Goal: Task Accomplishment & Management: Manage account settings

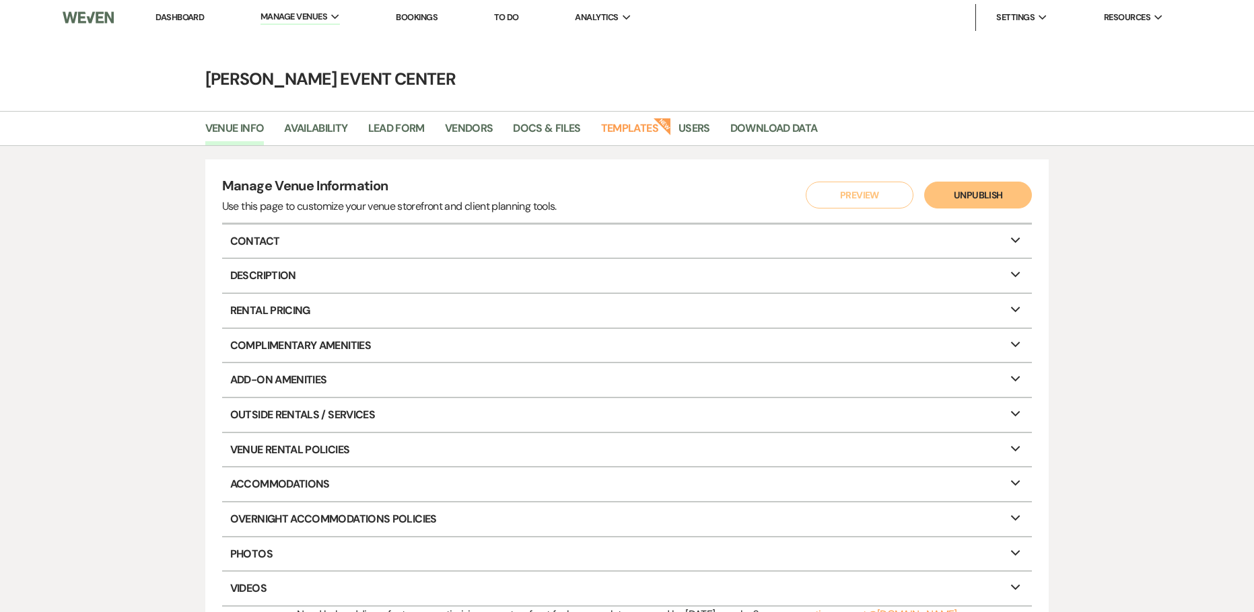
click at [1021, 240] on icon "Expand" at bounding box center [1015, 238] width 16 height 11
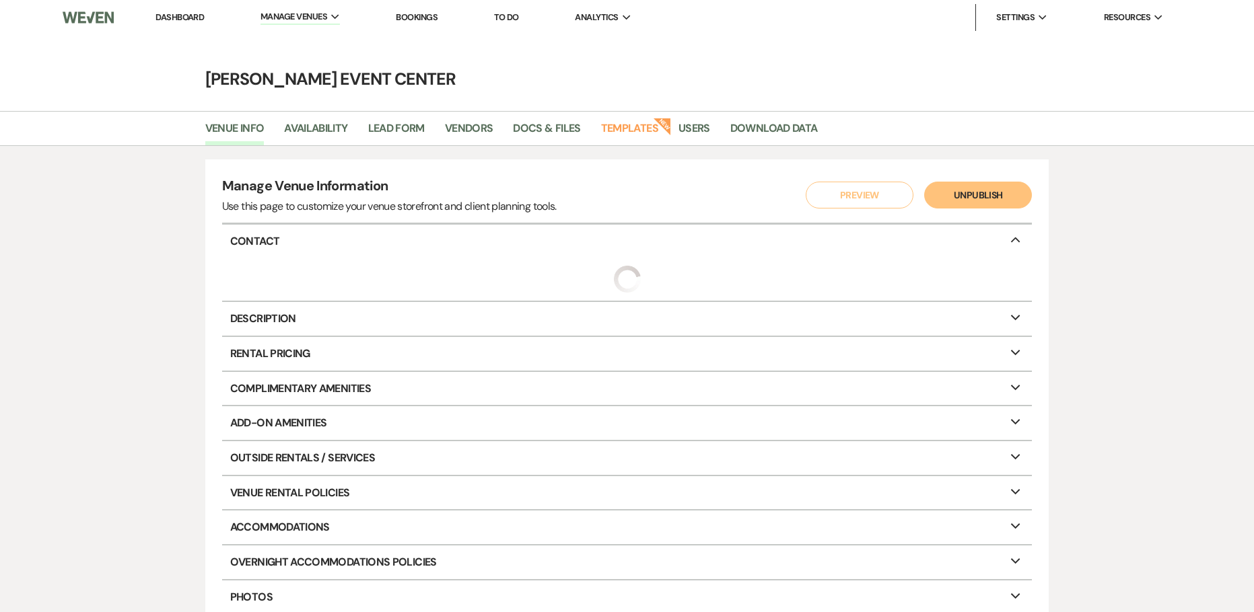
select select "44"
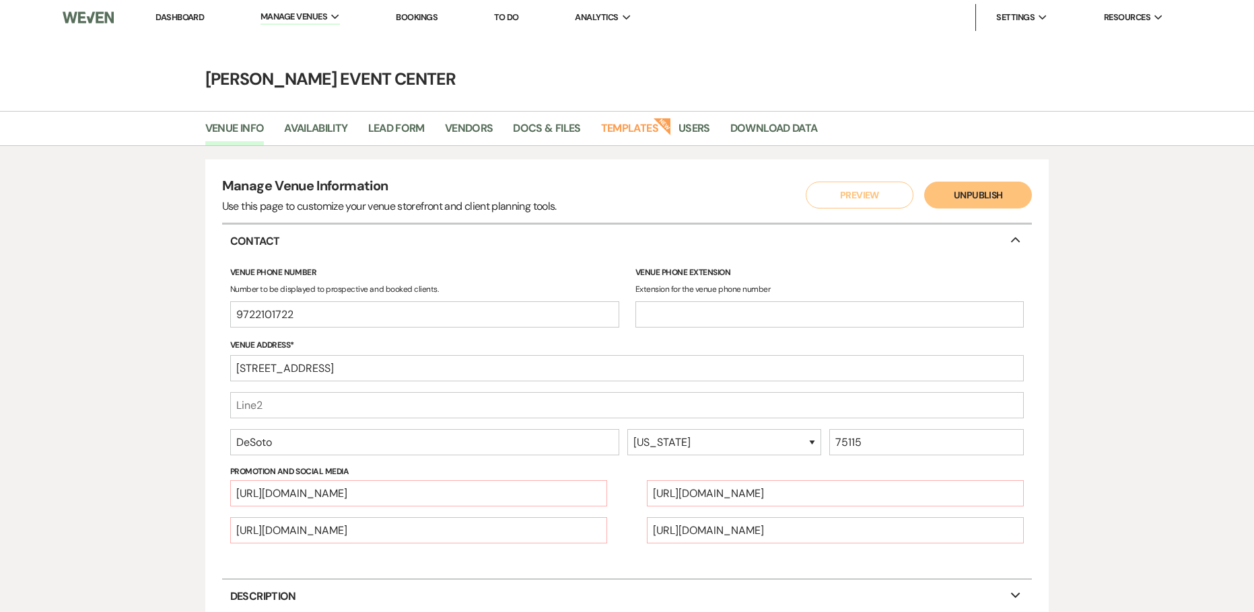
click at [1021, 240] on icon "Collapse" at bounding box center [1015, 238] width 16 height 11
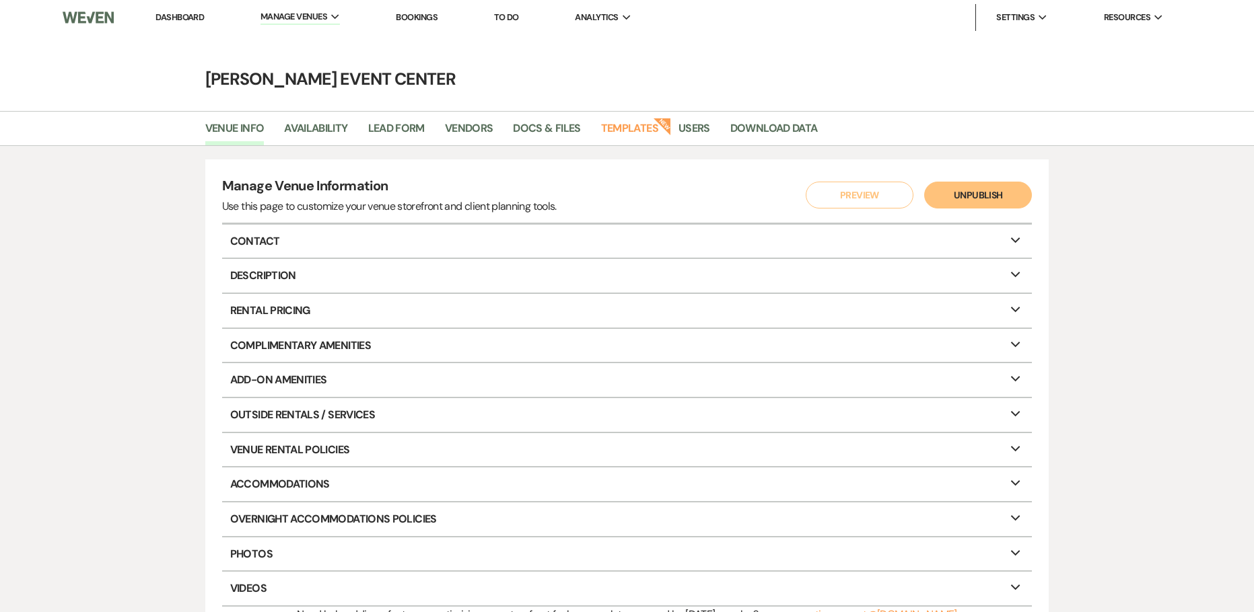
click at [1015, 301] on p "Rental Pricing Expand" at bounding box center [627, 311] width 810 height 34
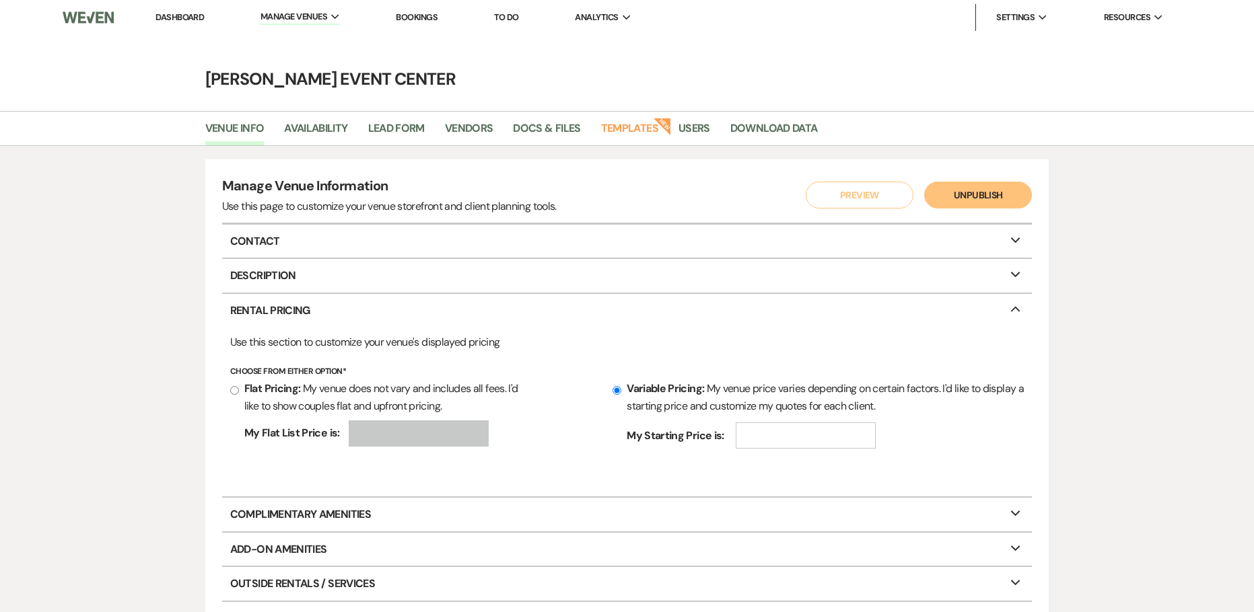
click at [1015, 301] on p "Rental Pricing Collapse" at bounding box center [627, 311] width 810 height 34
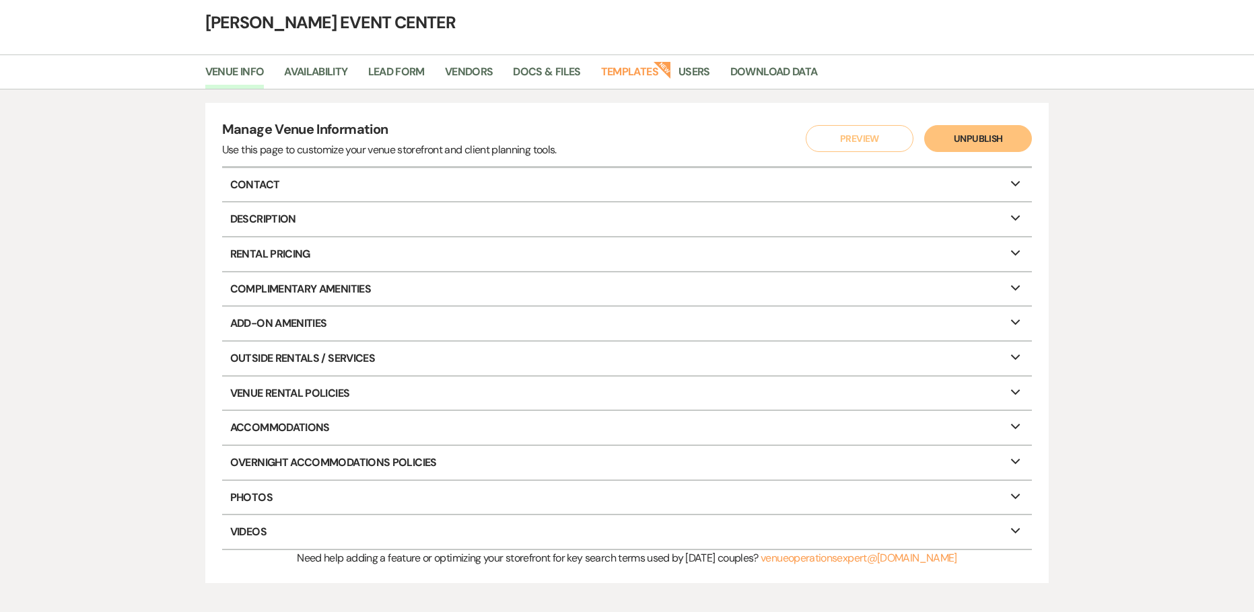
scroll to position [128, 0]
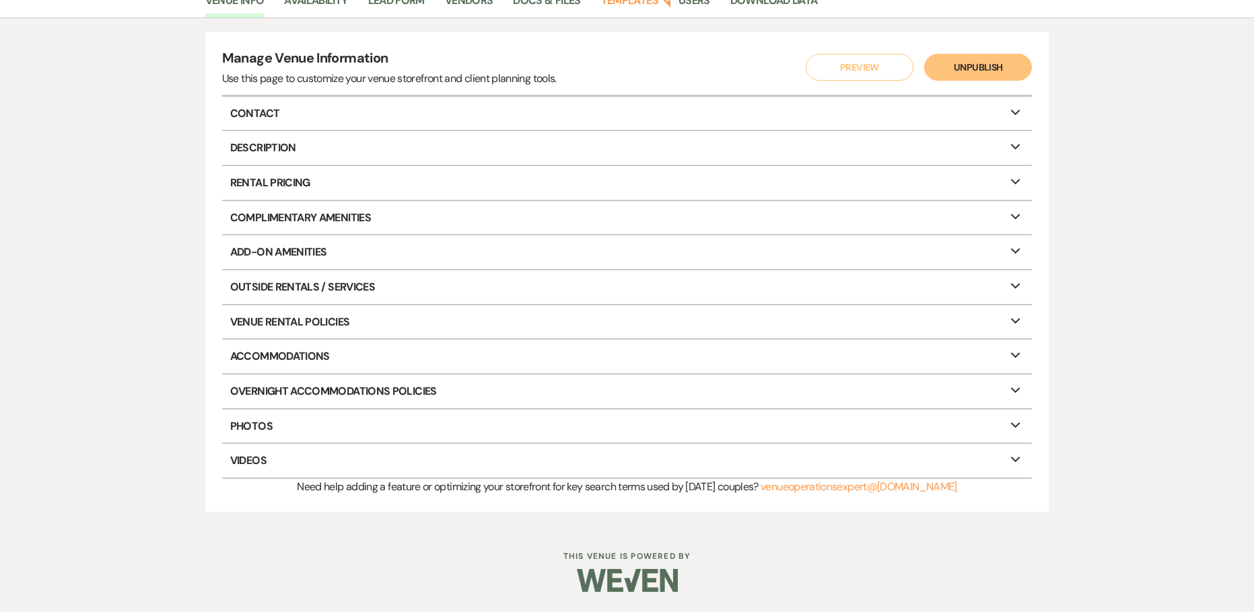
click at [1011, 316] on icon "Expand" at bounding box center [1015, 319] width 16 height 11
select select "restricted"
select select "notAllowed"
select select "allowed"
select select "notAllowed"
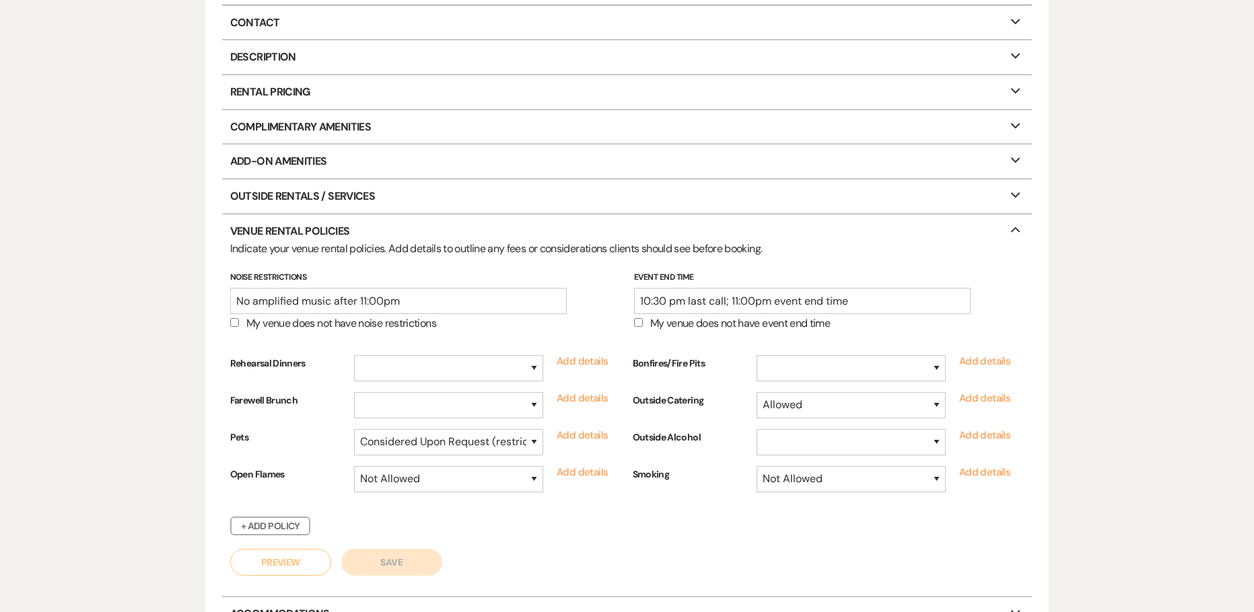
scroll to position [262, 0]
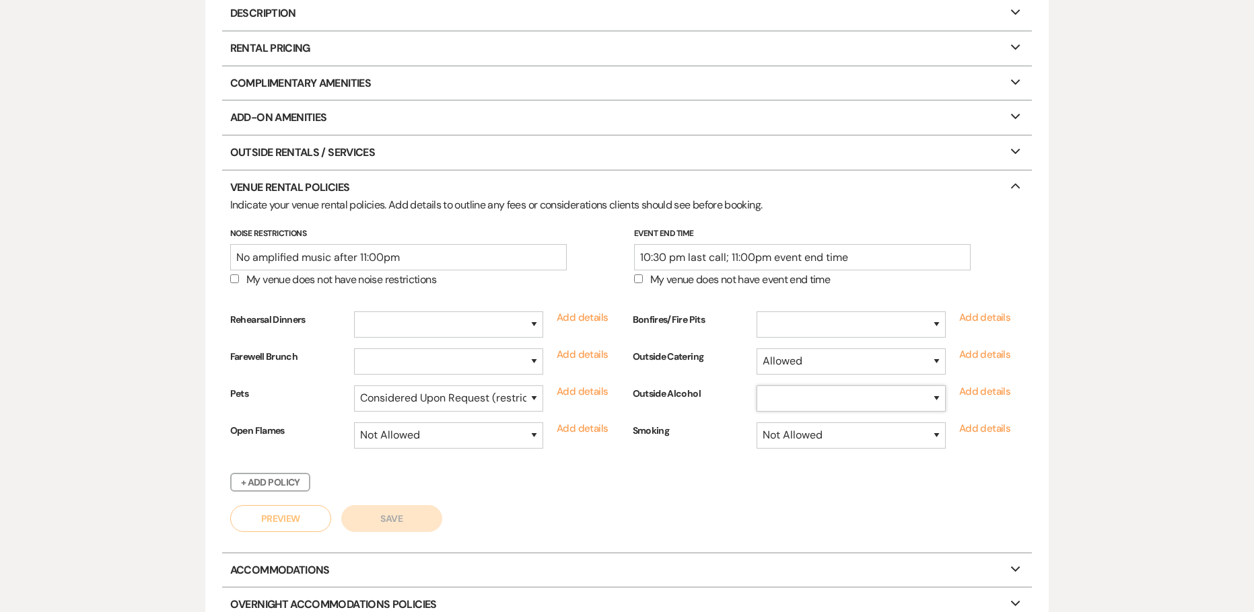
click at [942, 397] on select "Allowed Not Allowed Considered Upon Request (restrictions or fees may apply)" at bounding box center [850, 399] width 189 height 26
select select "notAllowed"
click at [757, 386] on select "Allowed Not Allowed Considered Upon Request (restrictions or fees may apply)" at bounding box center [850, 399] width 189 height 26
click at [535, 324] on select "Allowed Not Allowed Considered Upon Request (restrictions or fees may apply)" at bounding box center [448, 325] width 189 height 26
click at [567, 514] on form "Indicate your venue rental policies. Add details to outline any fees or conside…" at bounding box center [627, 374] width 794 height 355
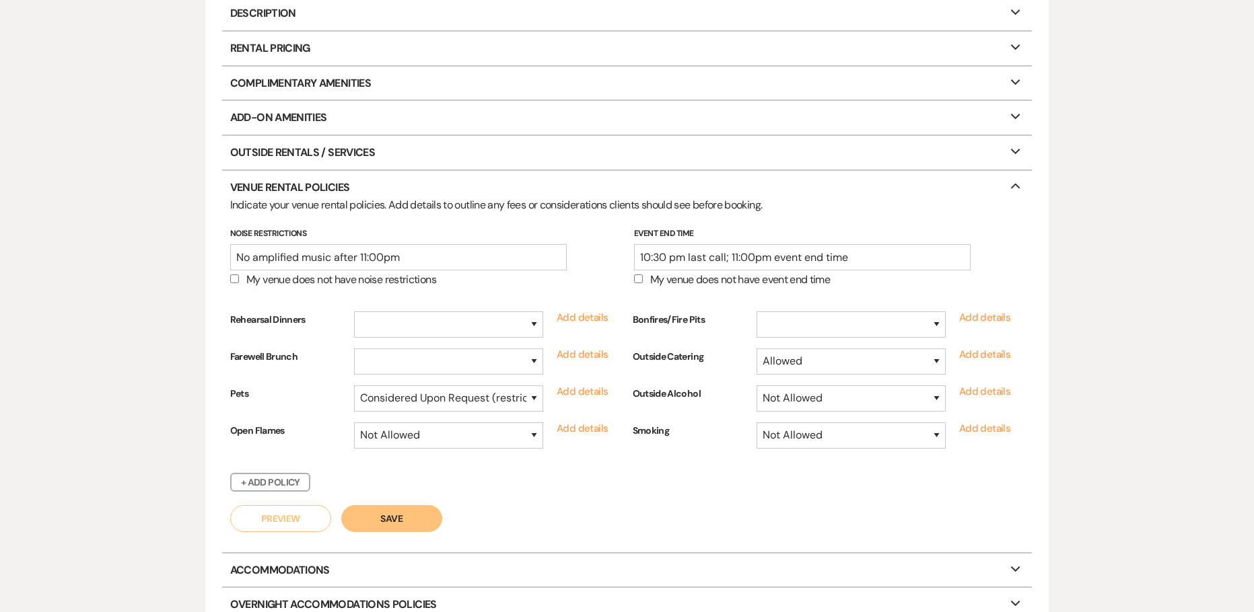
click at [388, 515] on button "Save" at bounding box center [391, 518] width 101 height 27
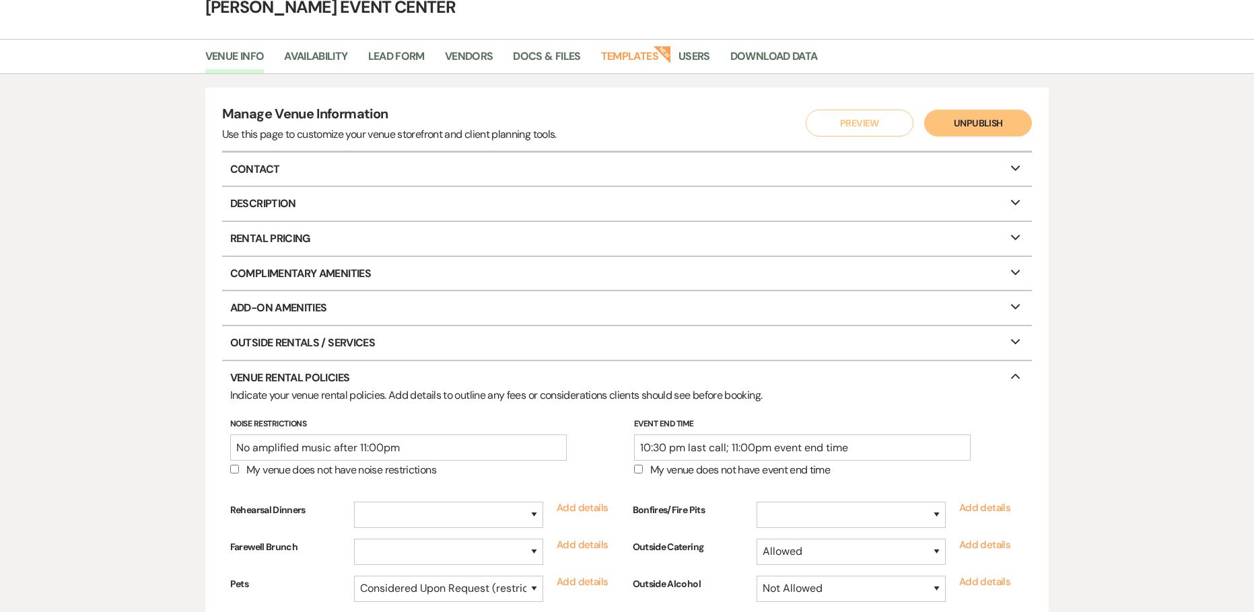
scroll to position [0, 0]
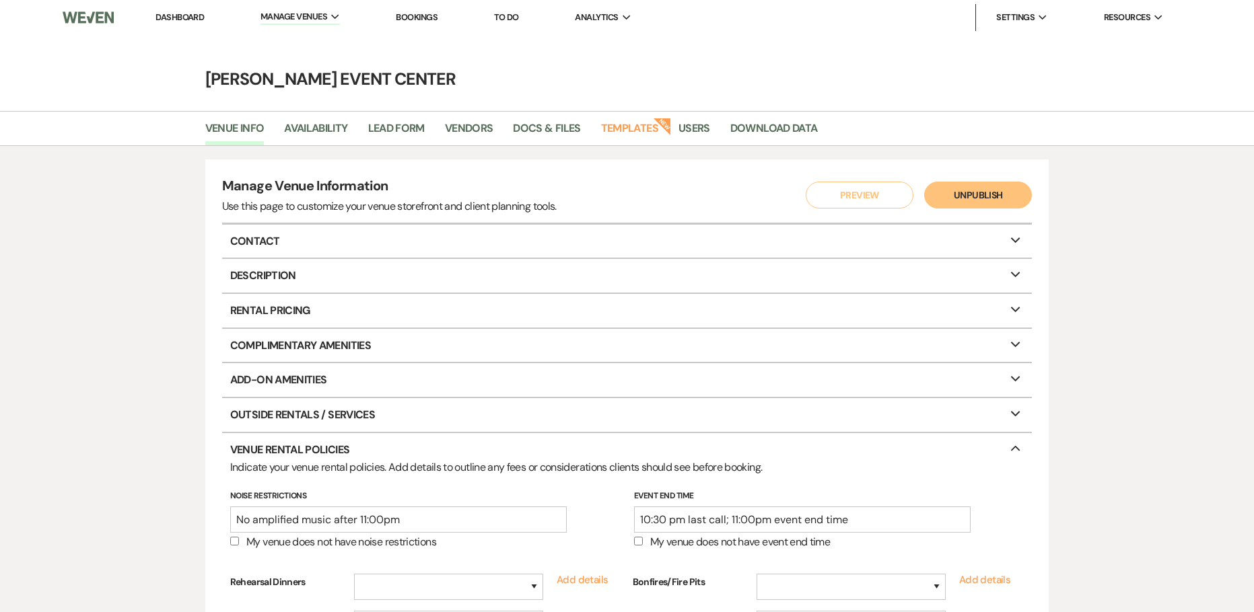
click at [181, 17] on link "Dashboard" at bounding box center [179, 16] width 48 height 11
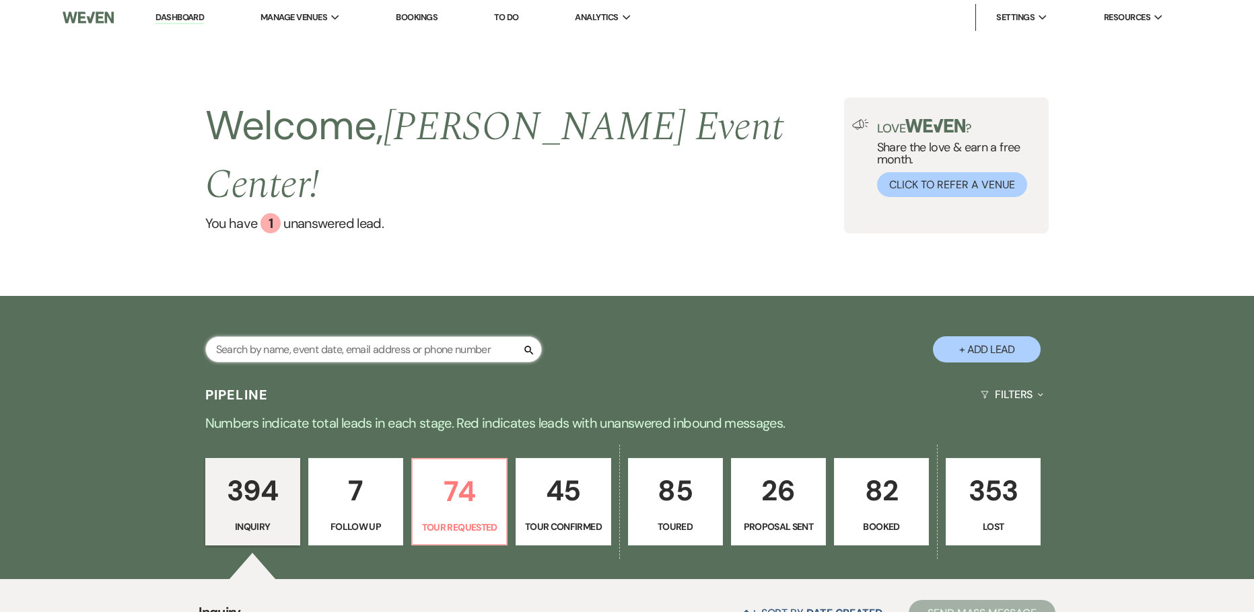
click at [284, 336] on input "text" at bounding box center [373, 349] width 336 height 26
type input "[PERSON_NAME]"
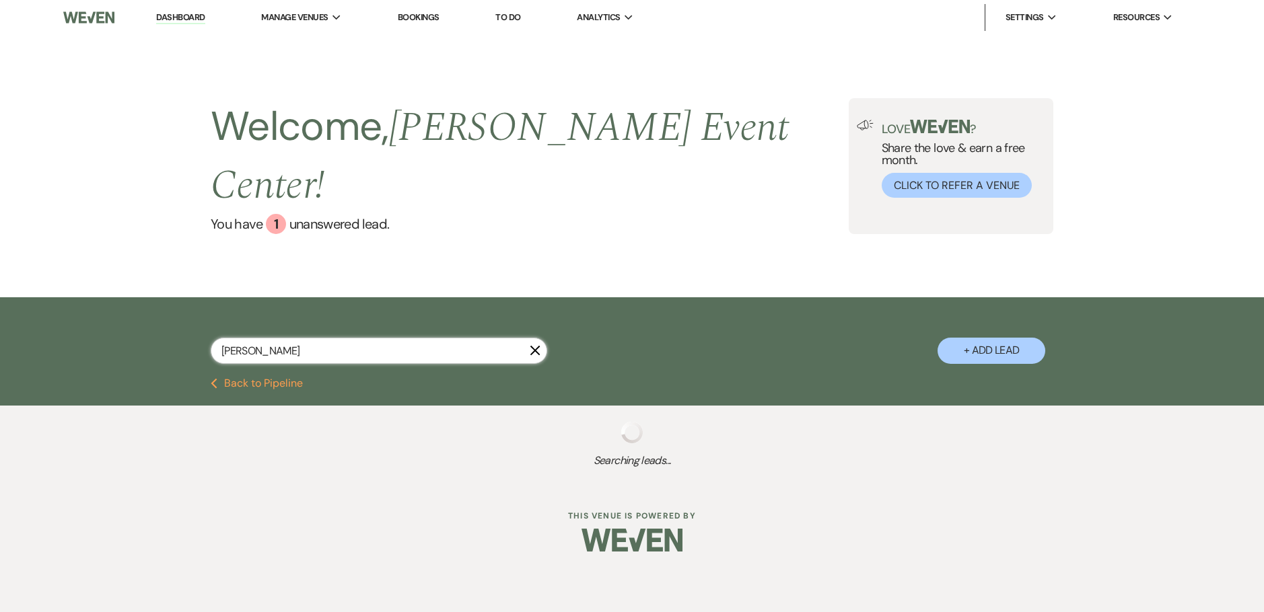
select select "8"
select select "4"
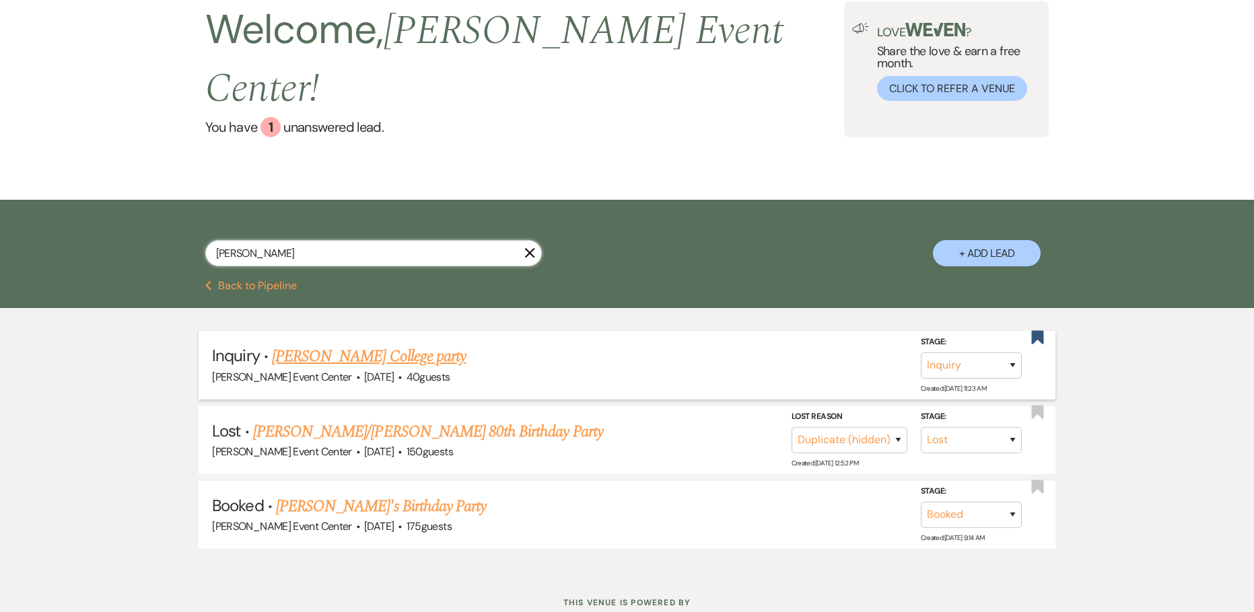
scroll to position [110, 0]
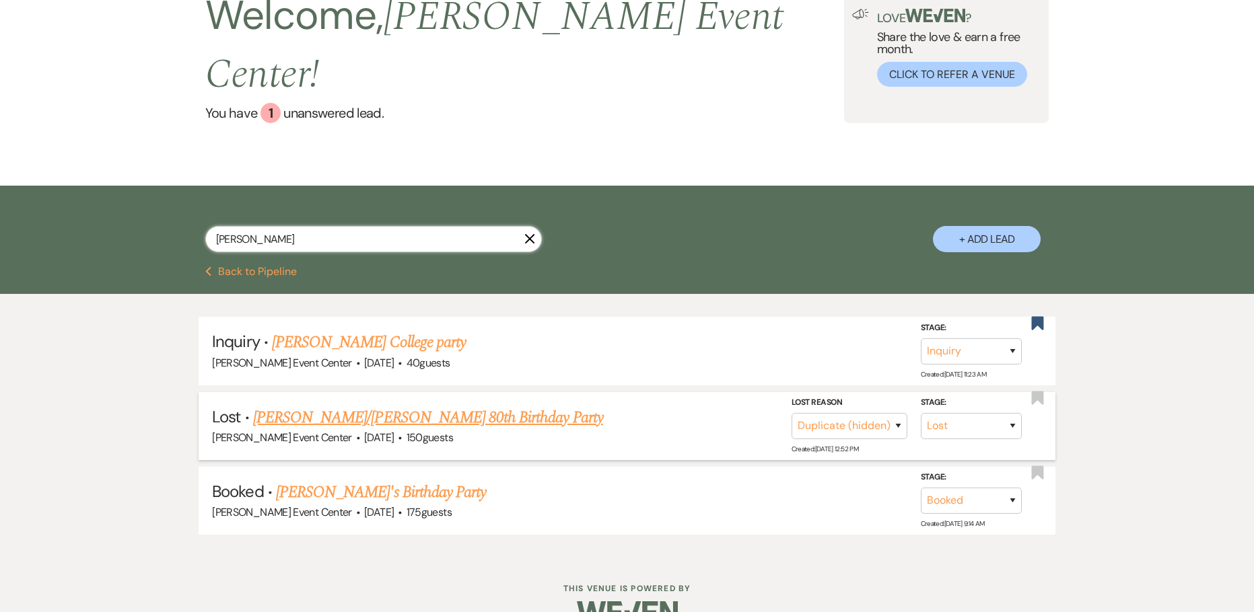
type input "[PERSON_NAME]"
click at [412, 406] on link "[PERSON_NAME]/[PERSON_NAME] 80th Birthday Party" at bounding box center [428, 418] width 350 height 24
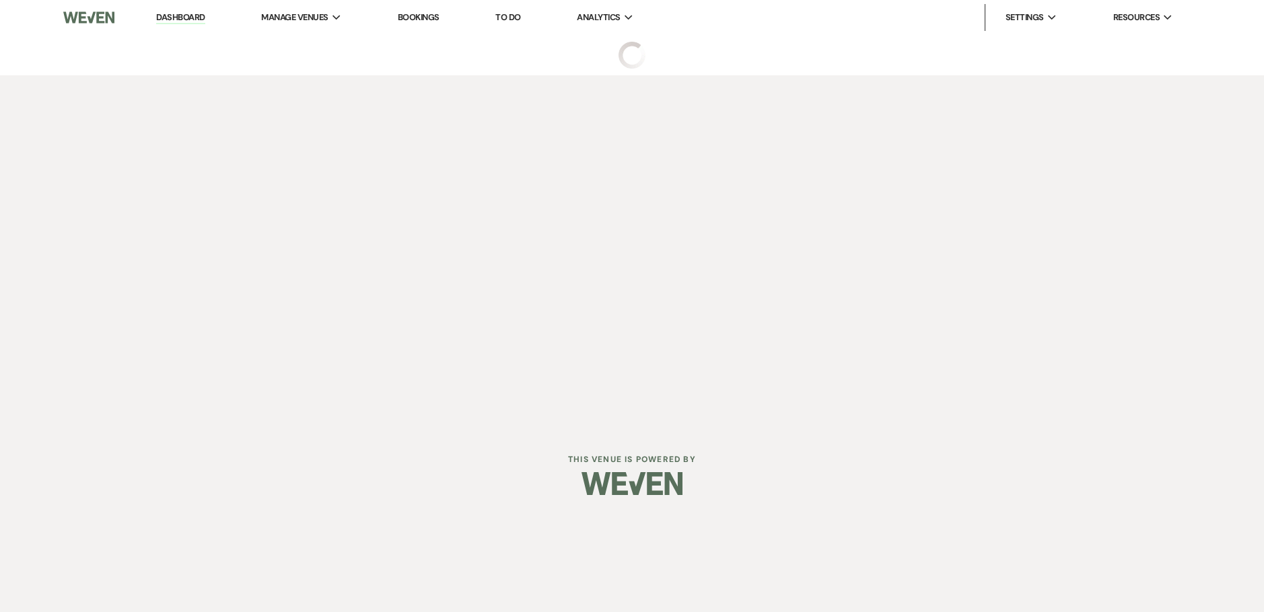
select select "8"
select select "4"
select select "5"
select select "4"
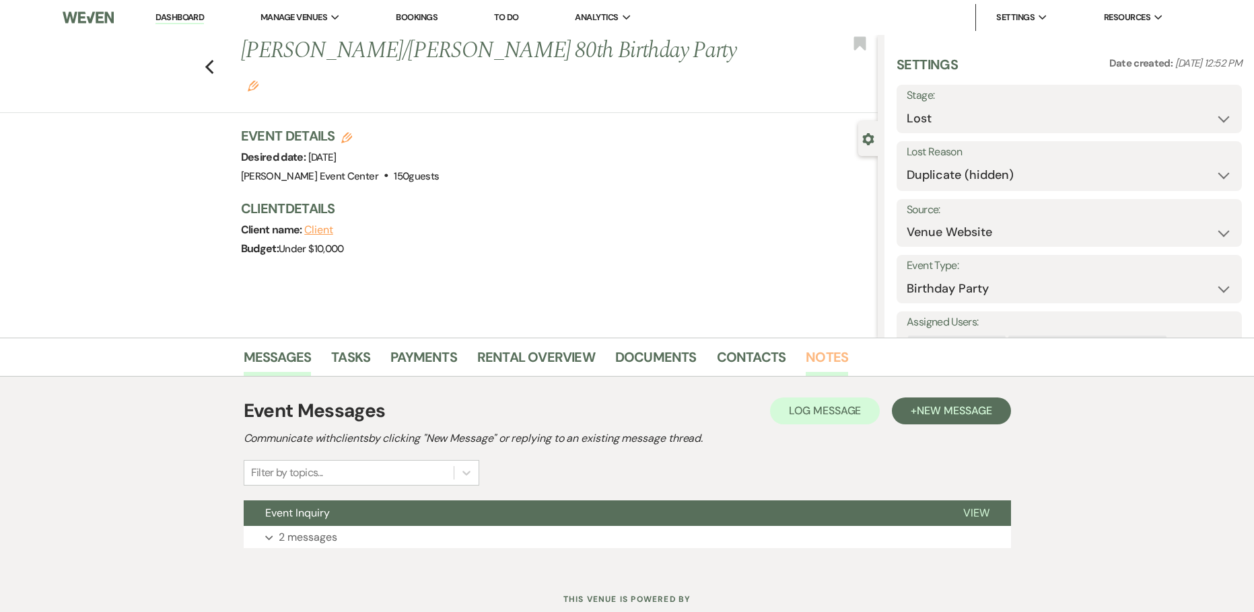
click at [835, 349] on link "Notes" at bounding box center [826, 362] width 42 height 30
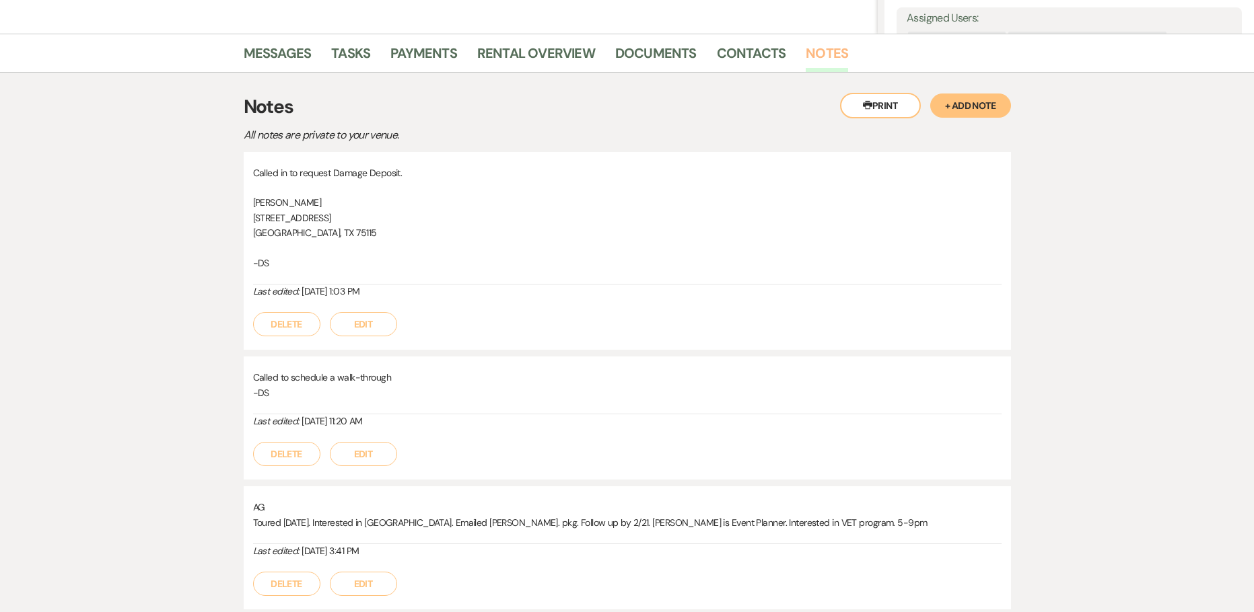
scroll to position [72, 0]
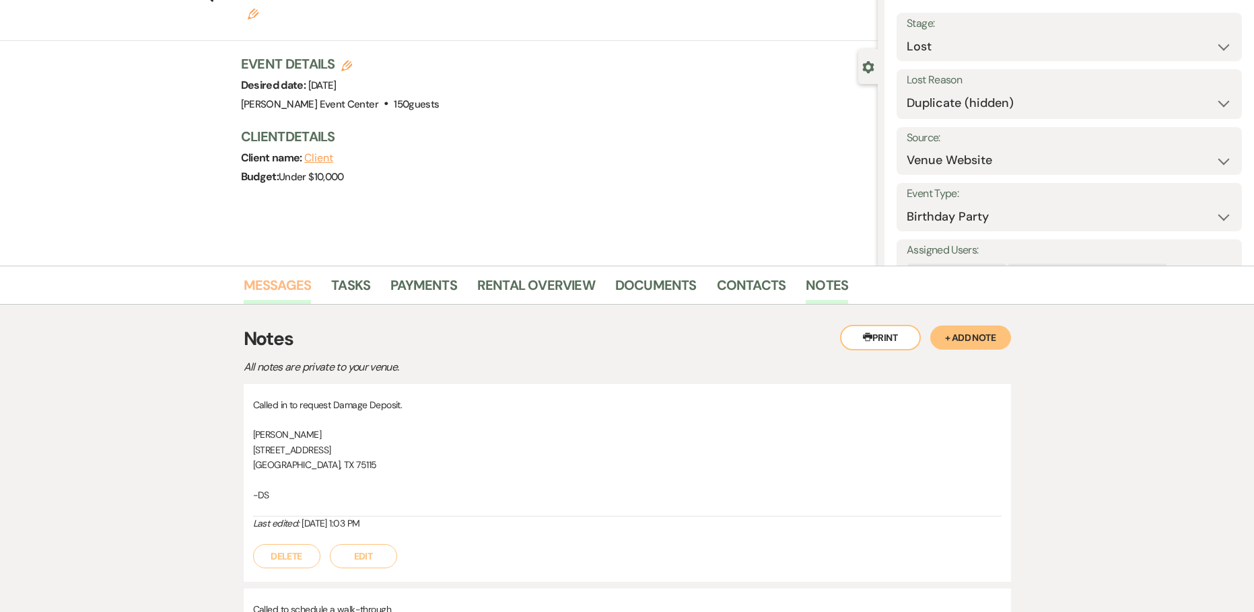
click at [281, 288] on link "Messages" at bounding box center [278, 290] width 68 height 30
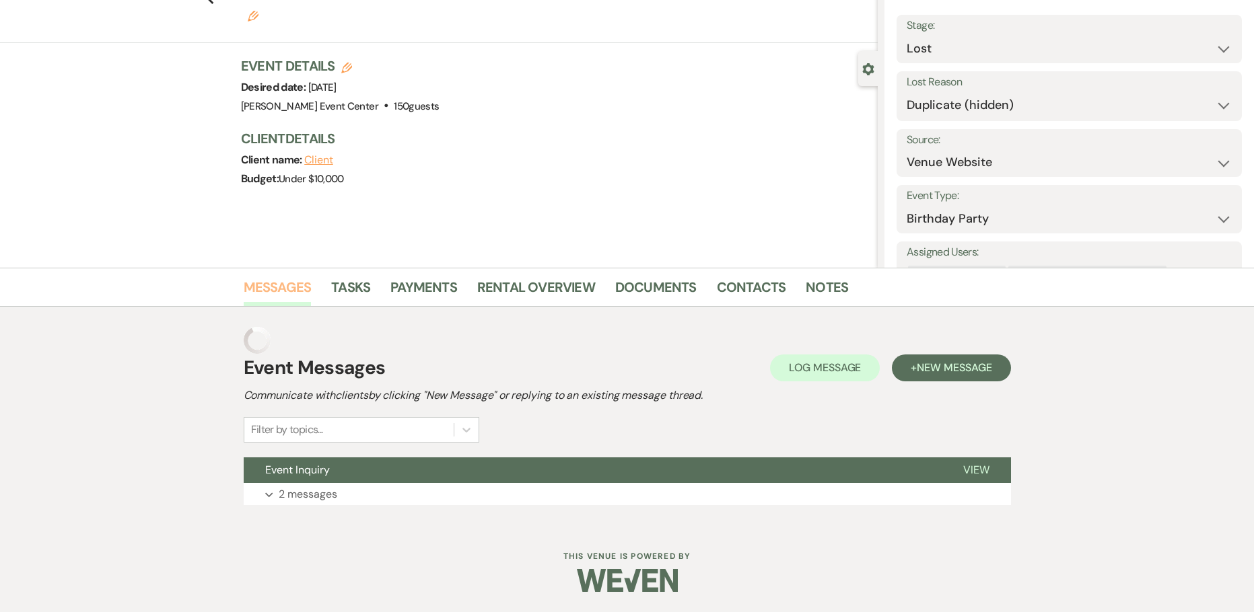
scroll to position [43, 0]
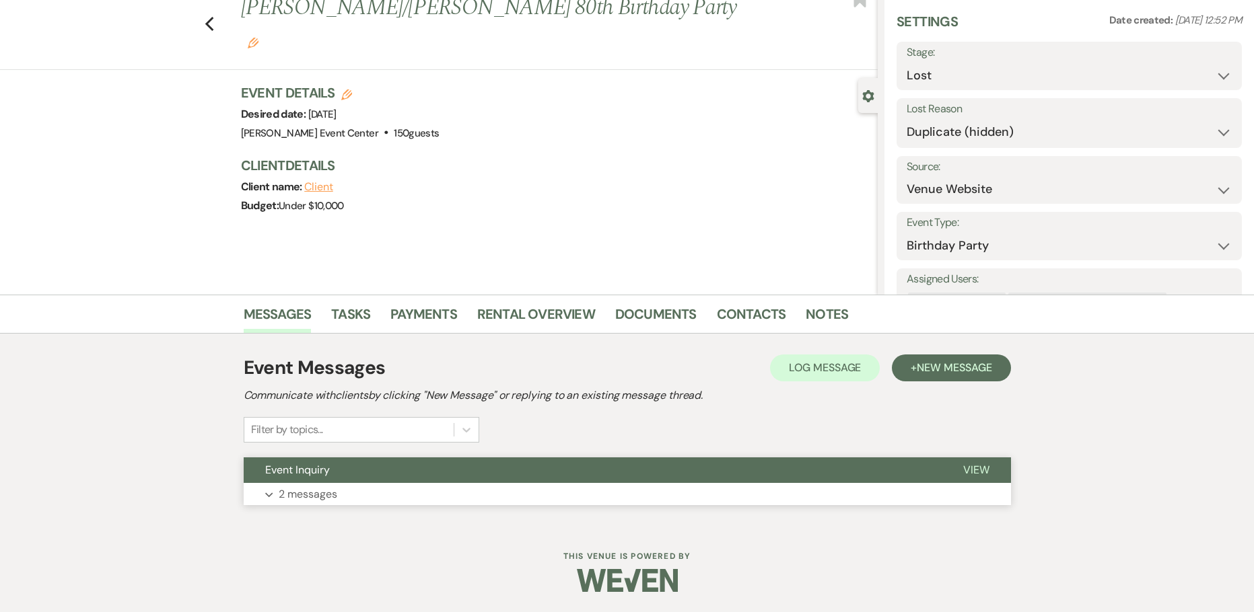
click at [314, 495] on p "2 messages" at bounding box center [308, 494] width 59 height 17
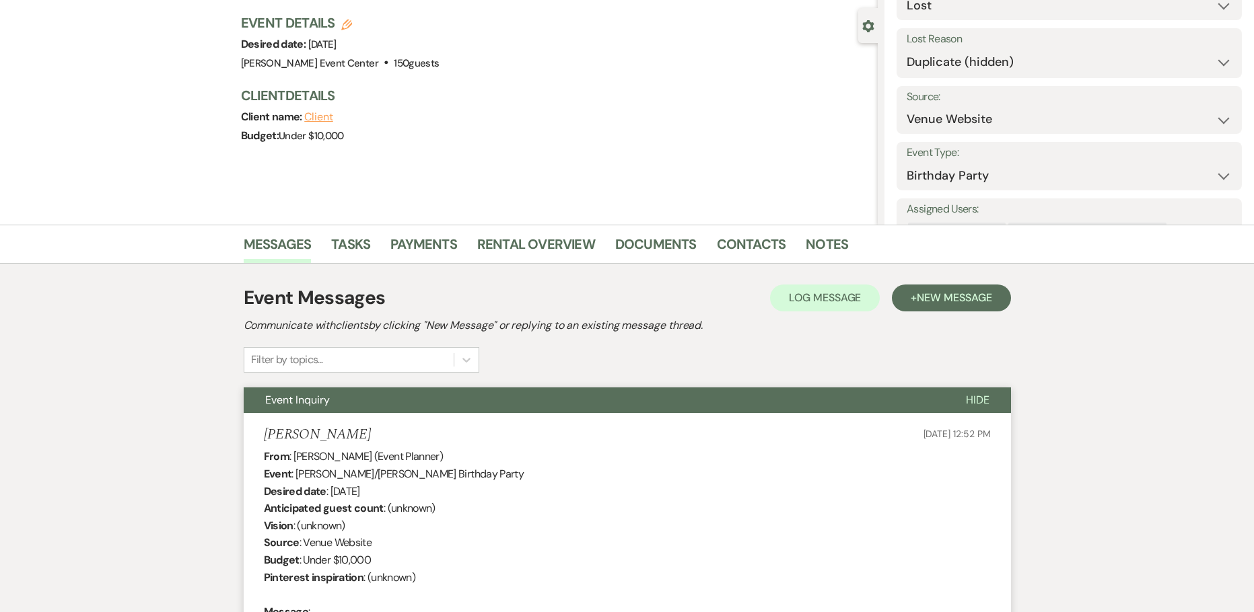
scroll to position [0, 0]
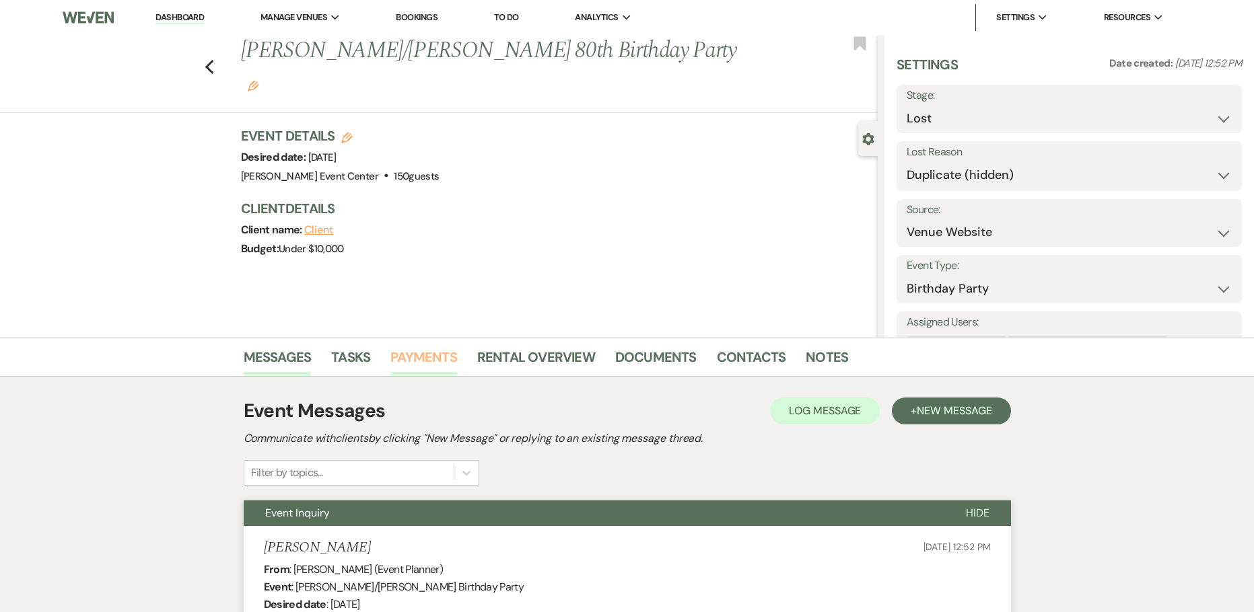
click at [409, 369] on link "Payments" at bounding box center [423, 362] width 67 height 30
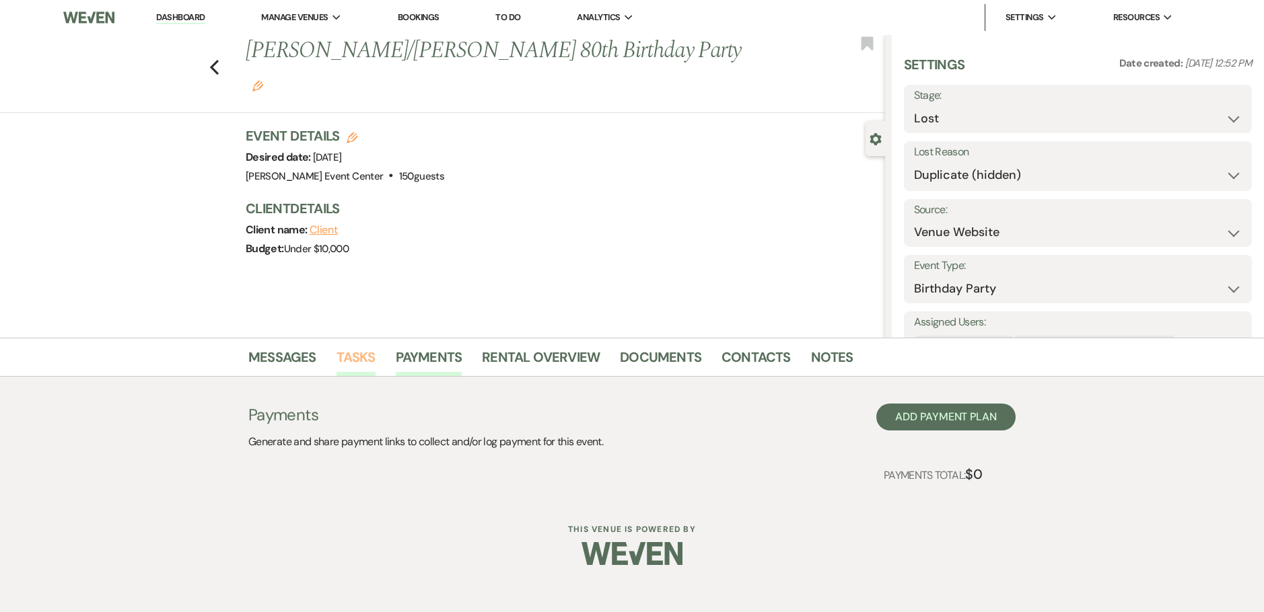
click at [367, 354] on link "Tasks" at bounding box center [355, 362] width 39 height 30
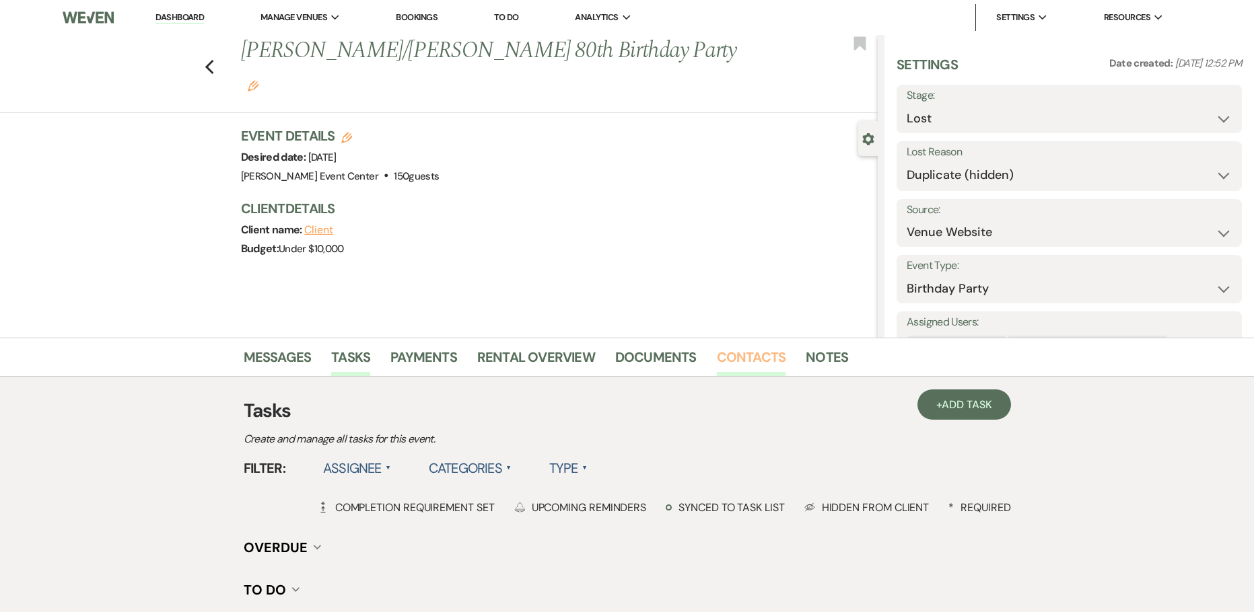
click at [750, 351] on link "Contacts" at bounding box center [751, 362] width 69 height 30
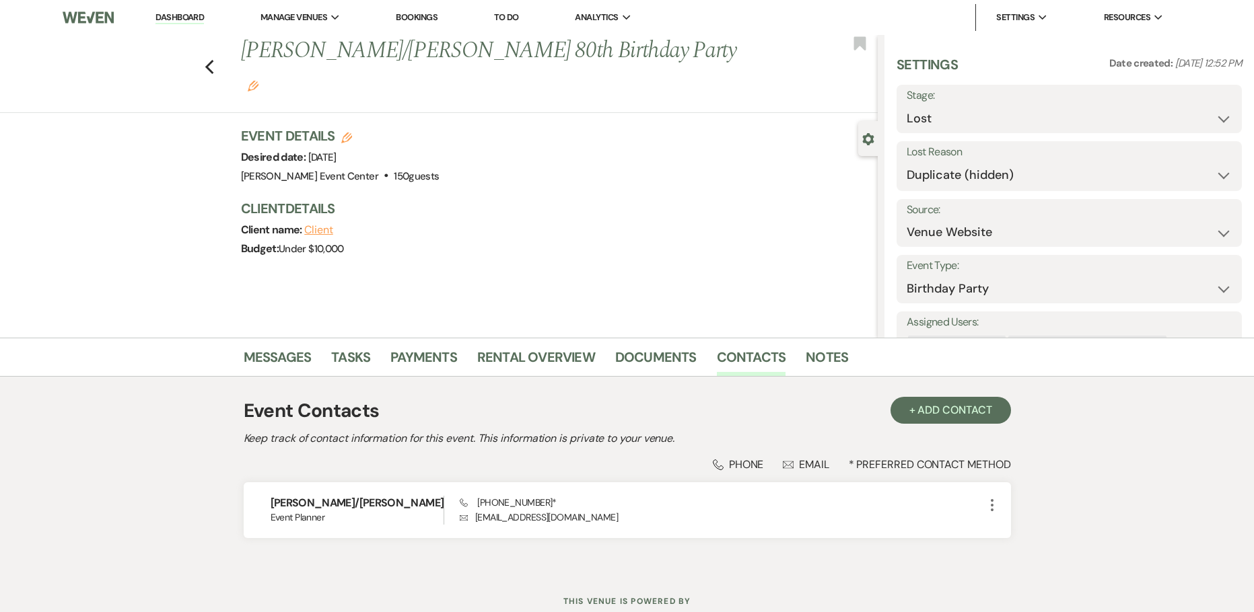
click at [820, 341] on div "Messages Tasks Payments Rental Overview Documents Contacts Notes" at bounding box center [627, 357] width 1254 height 39
click at [820, 368] on link "Notes" at bounding box center [826, 362] width 42 height 30
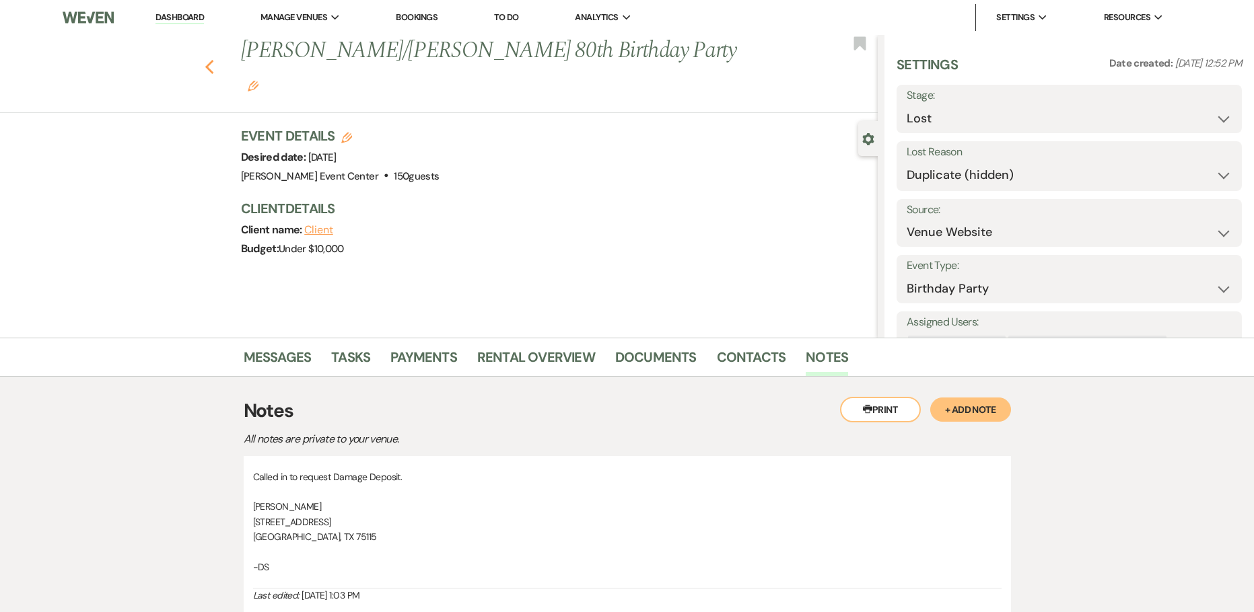
click at [213, 59] on icon "Previous" at bounding box center [210, 67] width 10 height 16
select select "8"
select select "4"
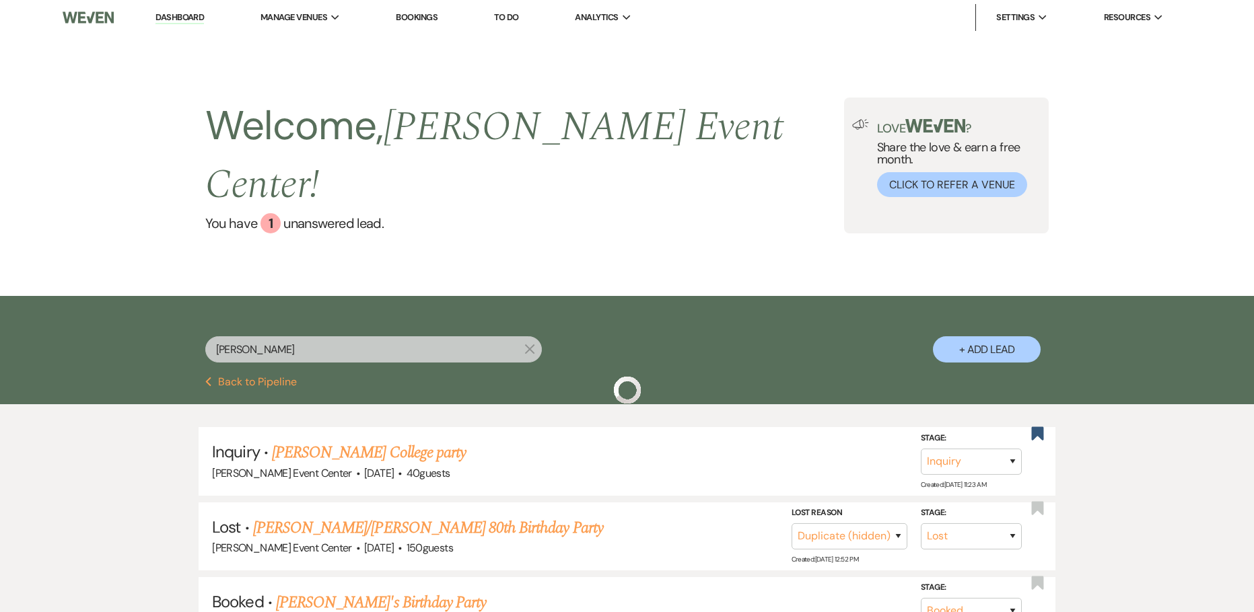
scroll to position [110, 0]
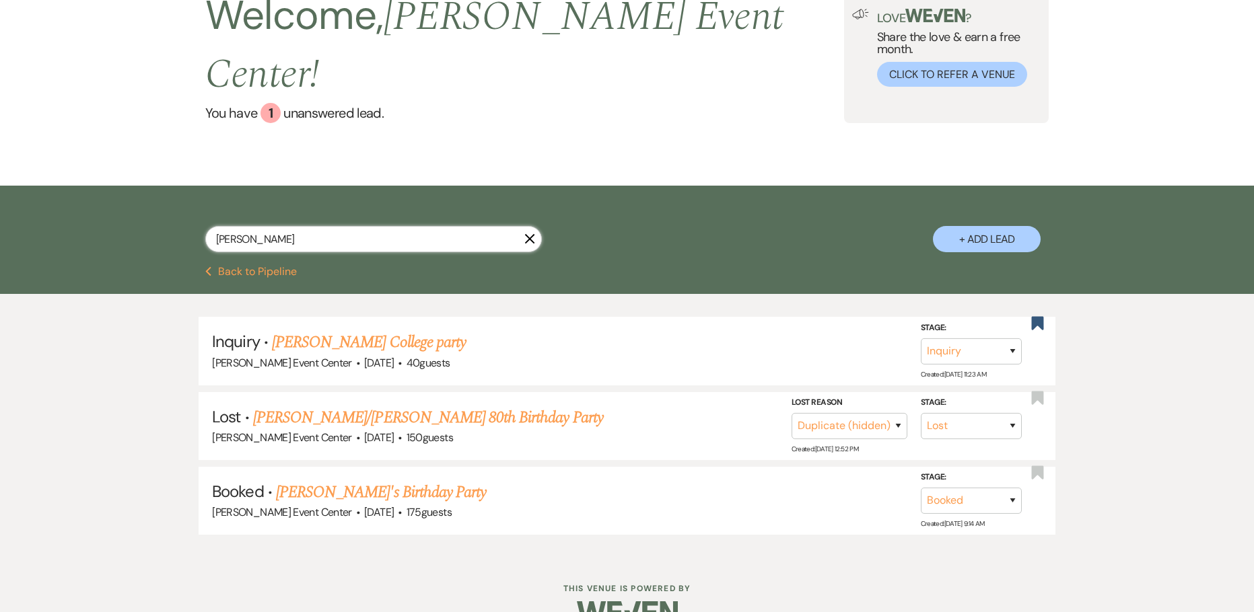
click at [213, 226] on input "[PERSON_NAME]" at bounding box center [373, 239] width 336 height 26
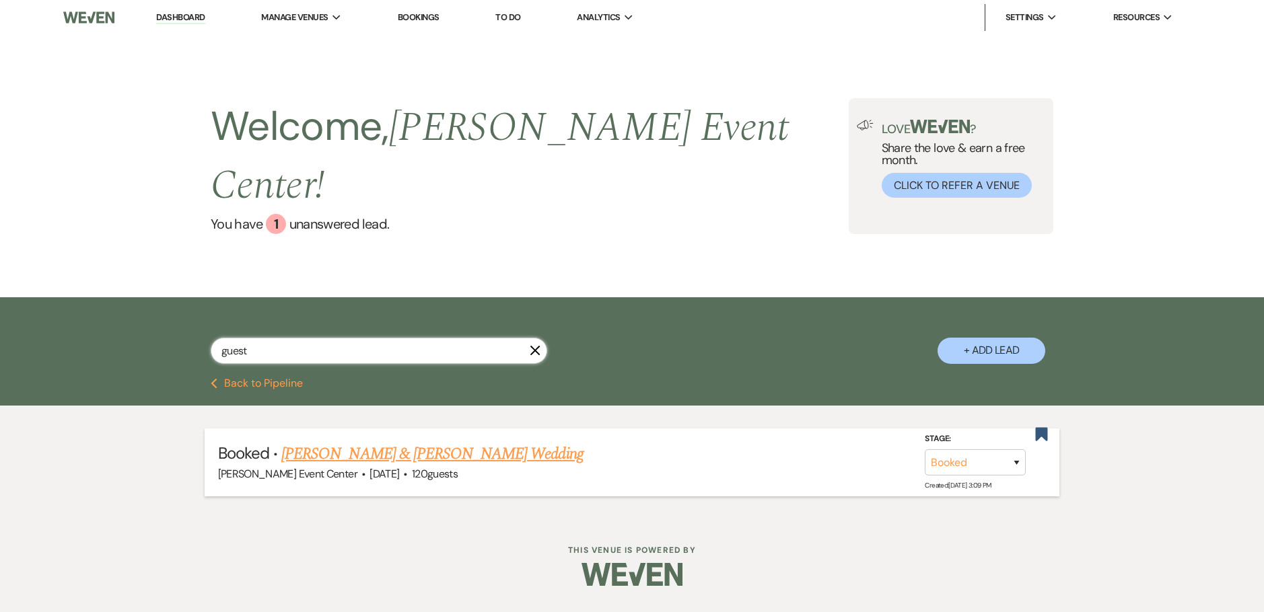
type input "guest"
click at [373, 442] on link "[PERSON_NAME] & [PERSON_NAME] Wedding" at bounding box center [431, 454] width 301 height 24
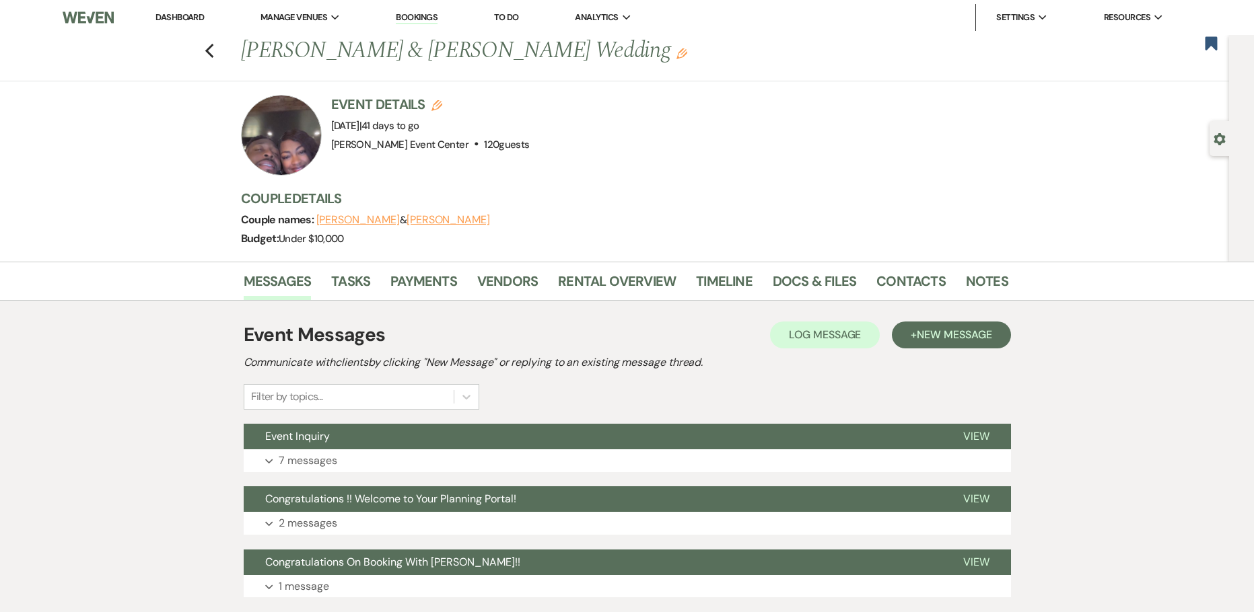
click at [674, 281] on li "Rental Overview" at bounding box center [627, 284] width 138 height 32
click at [621, 287] on link "Rental Overview" at bounding box center [617, 286] width 118 height 30
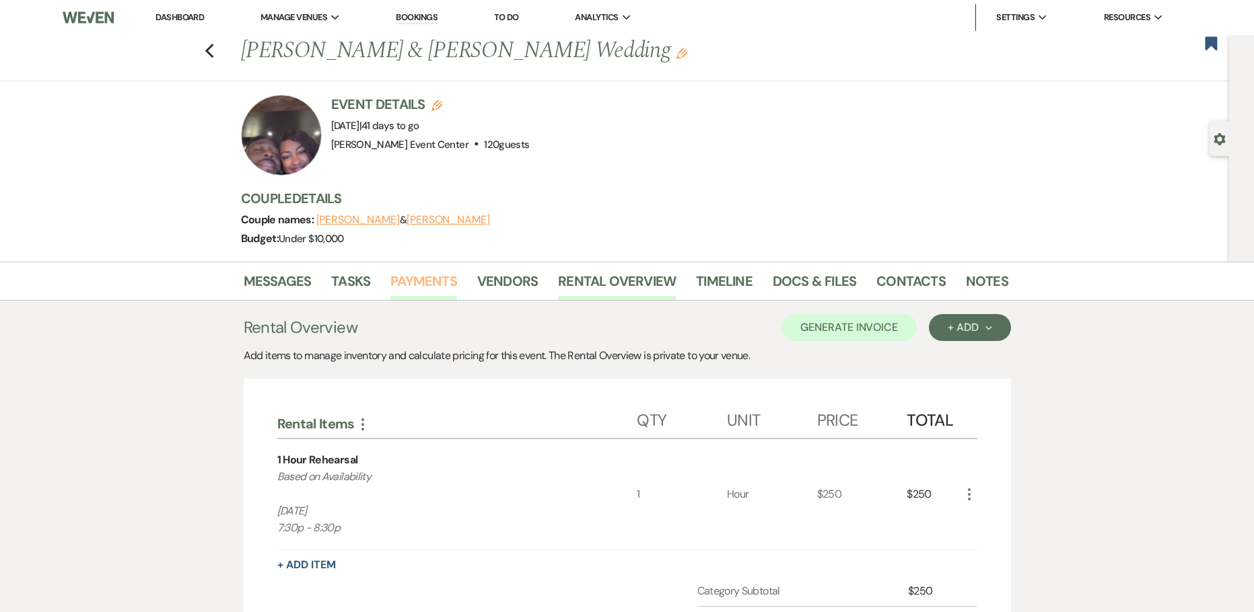
click at [442, 285] on link "Payments" at bounding box center [423, 286] width 67 height 30
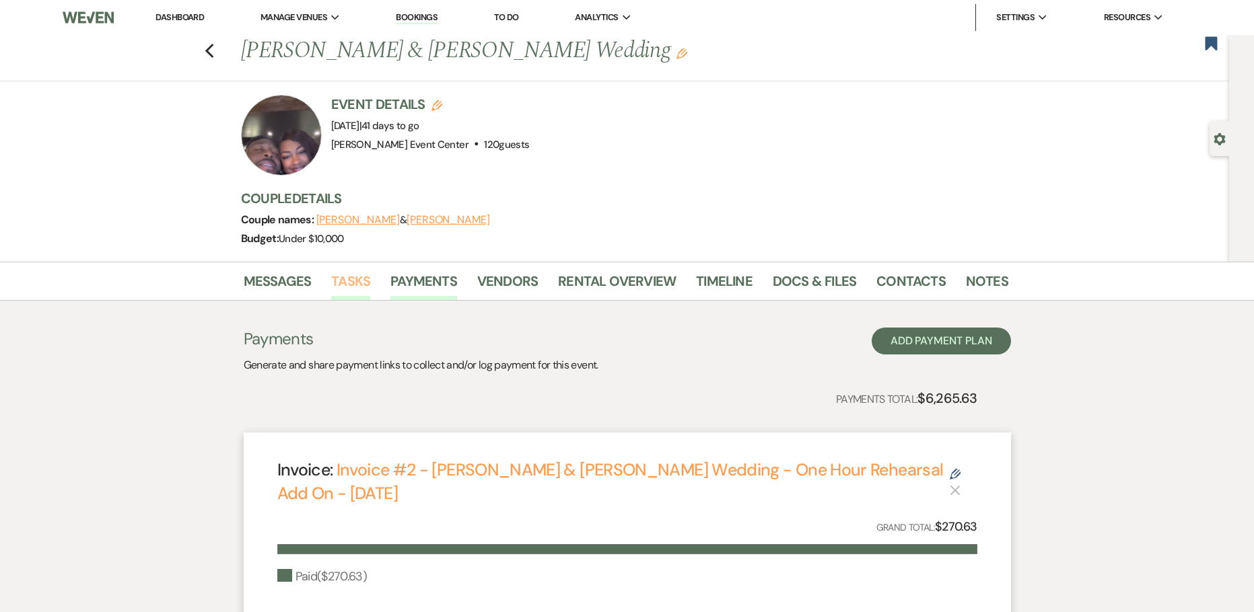
click at [355, 288] on link "Tasks" at bounding box center [350, 286] width 39 height 30
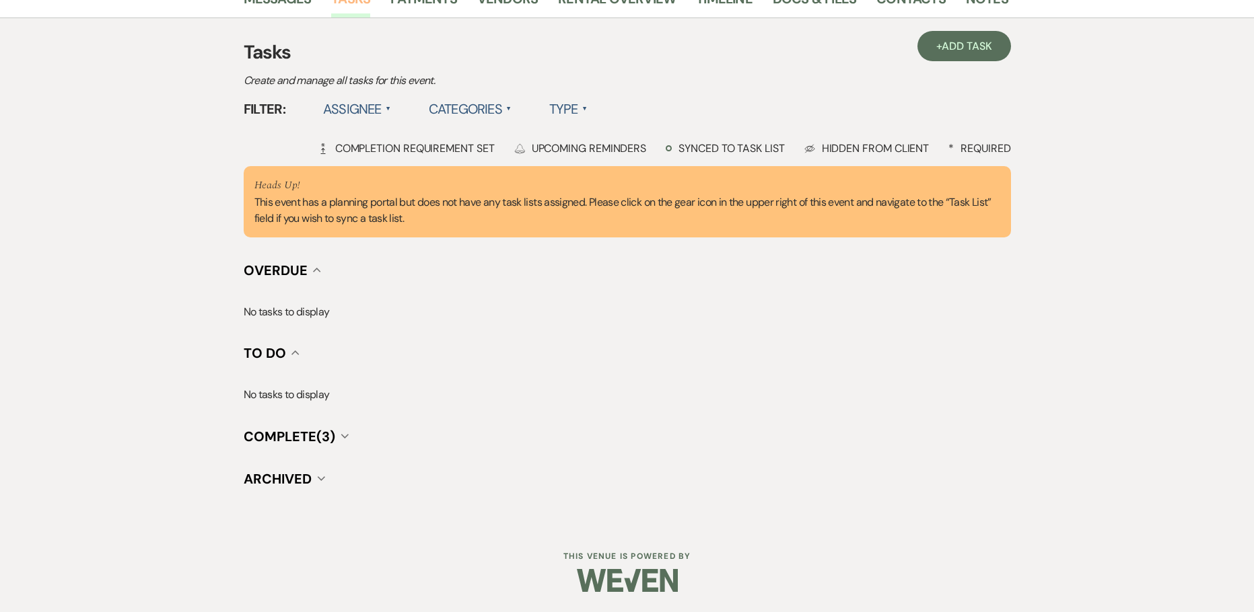
scroll to position [13, 0]
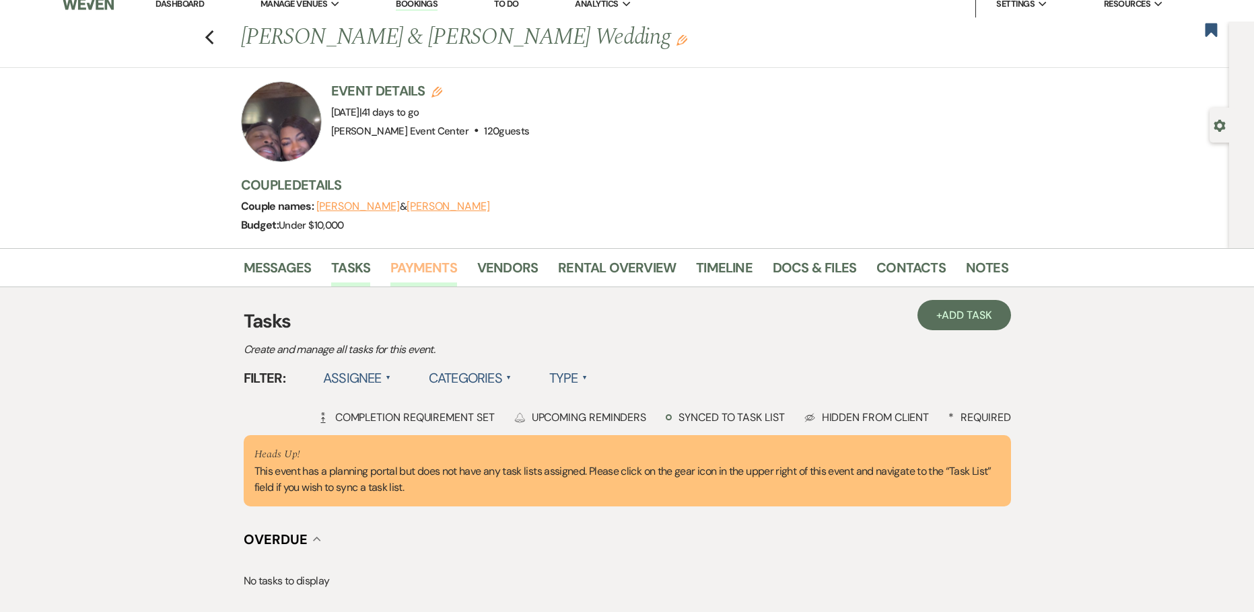
click at [454, 271] on link "Payments" at bounding box center [423, 272] width 67 height 30
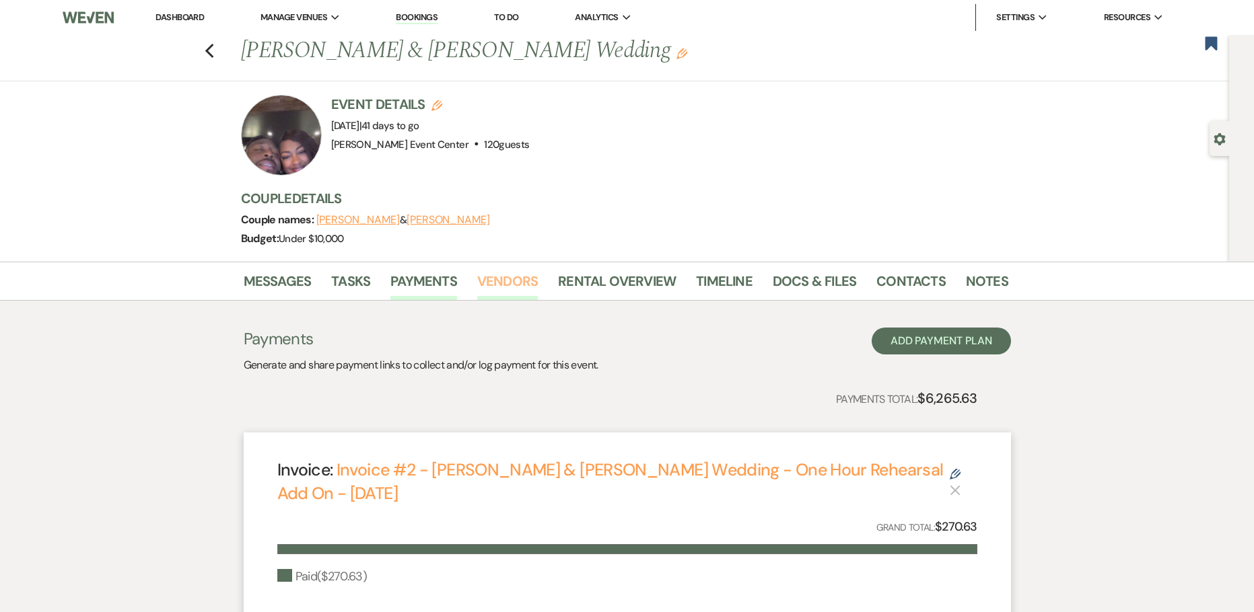
click at [504, 279] on link "Vendors" at bounding box center [507, 286] width 61 height 30
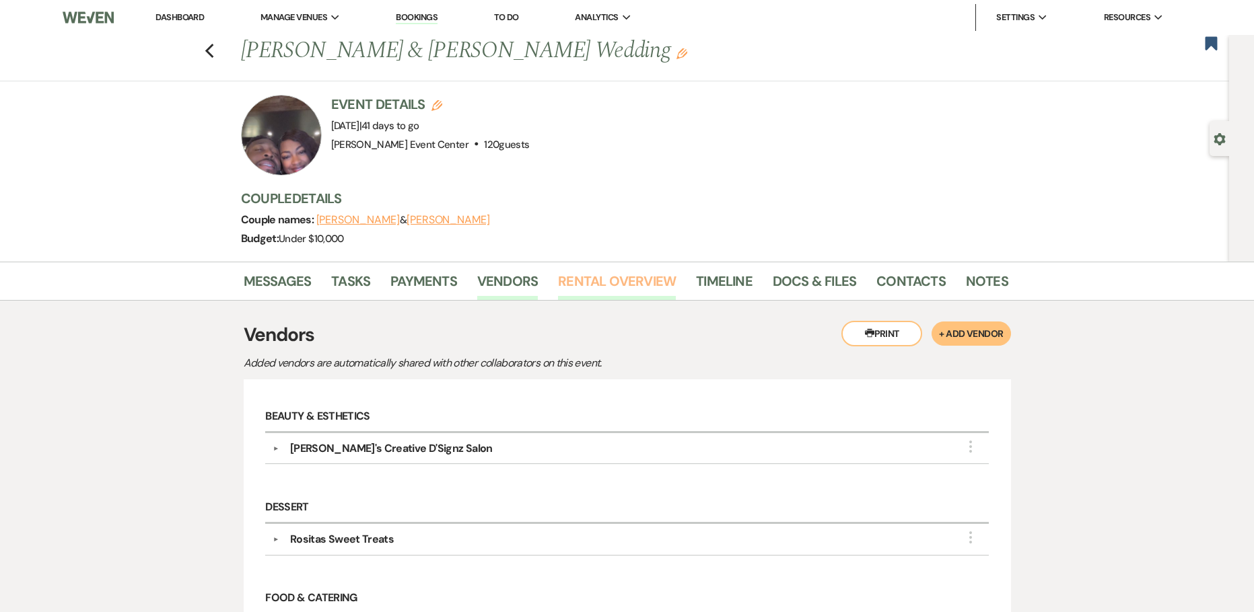
click at [587, 287] on link "Rental Overview" at bounding box center [617, 286] width 118 height 30
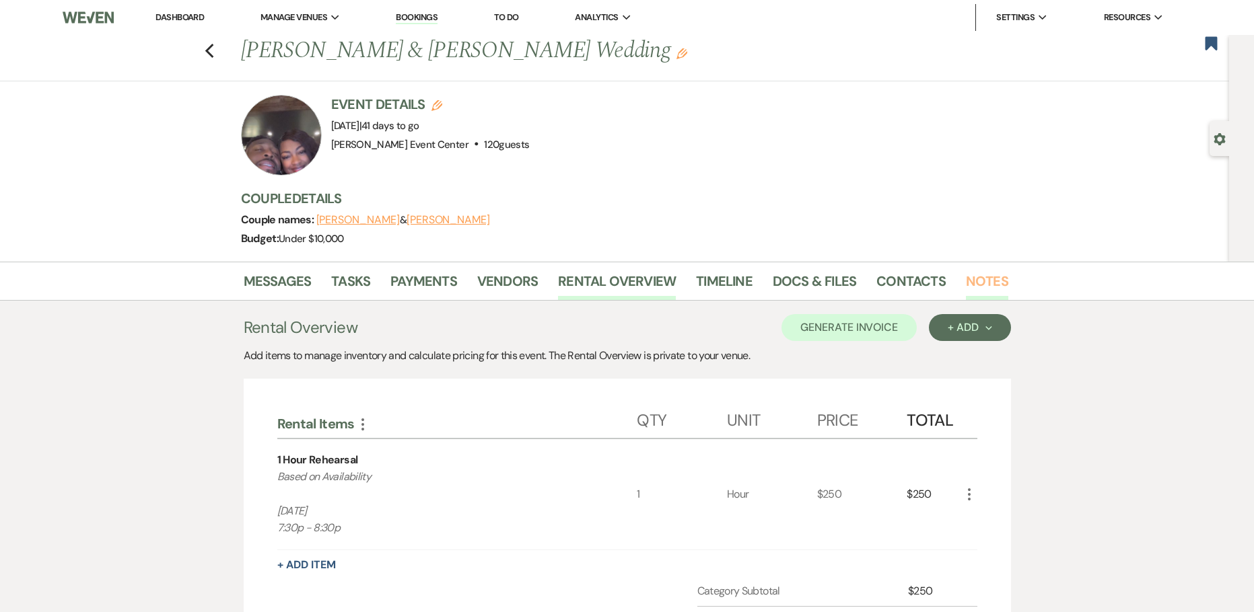
click at [982, 280] on link "Notes" at bounding box center [987, 286] width 42 height 30
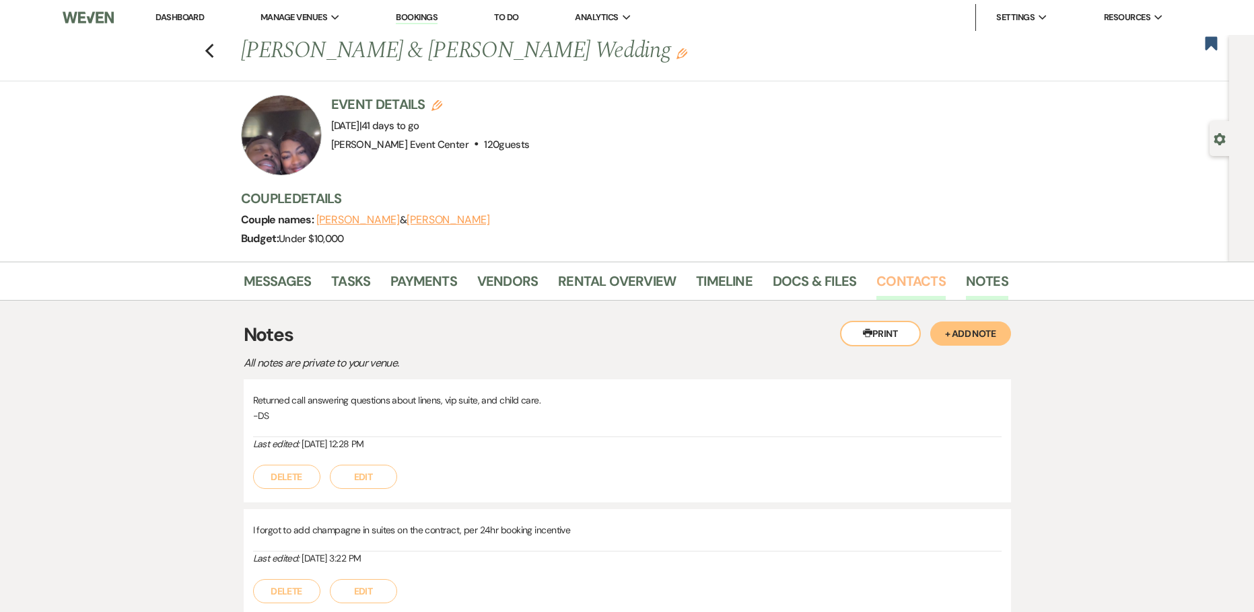
click at [884, 280] on link "Contacts" at bounding box center [910, 286] width 69 height 30
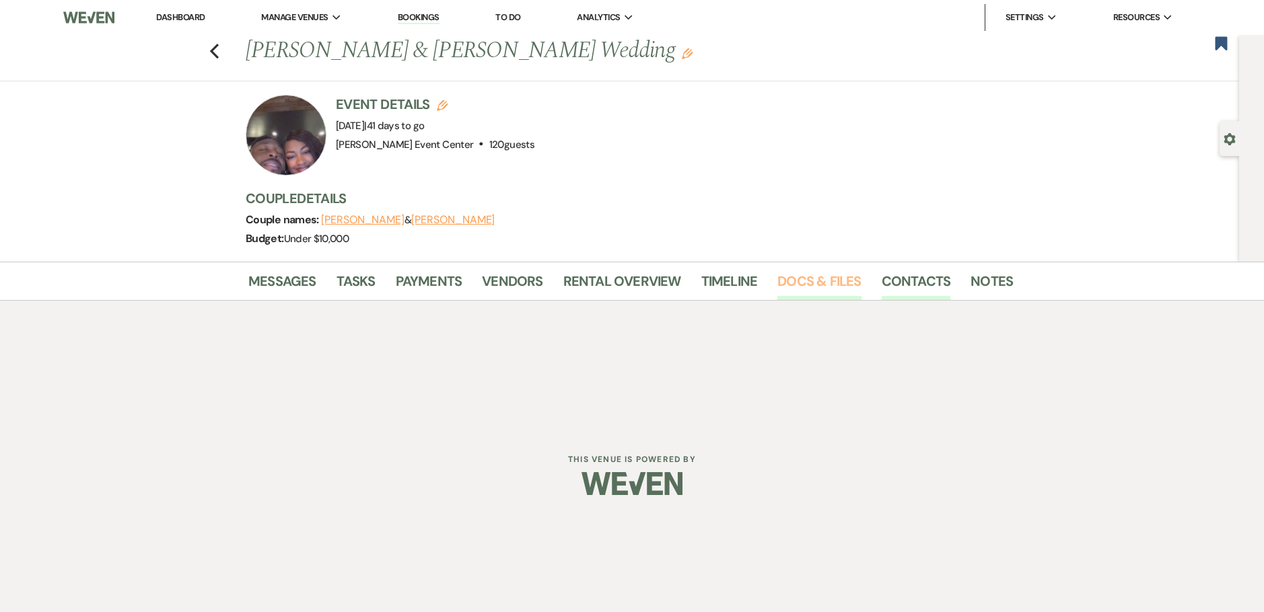
click at [828, 279] on link "Docs & Files" at bounding box center [818, 286] width 83 height 30
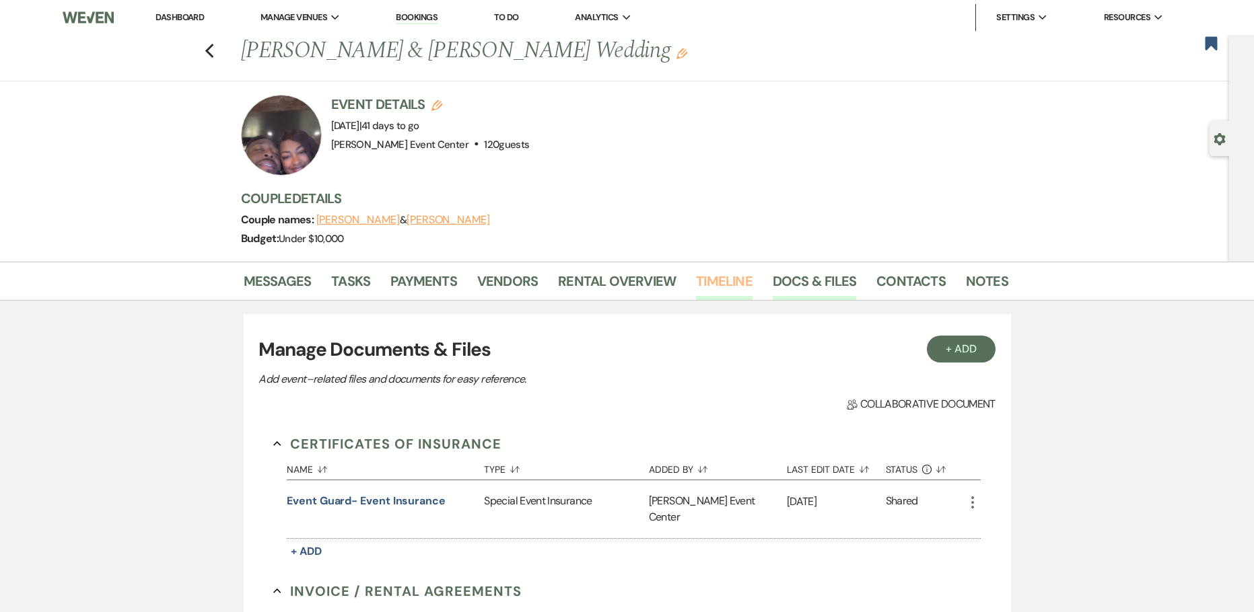
click at [721, 278] on link "Timeline" at bounding box center [724, 286] width 57 height 30
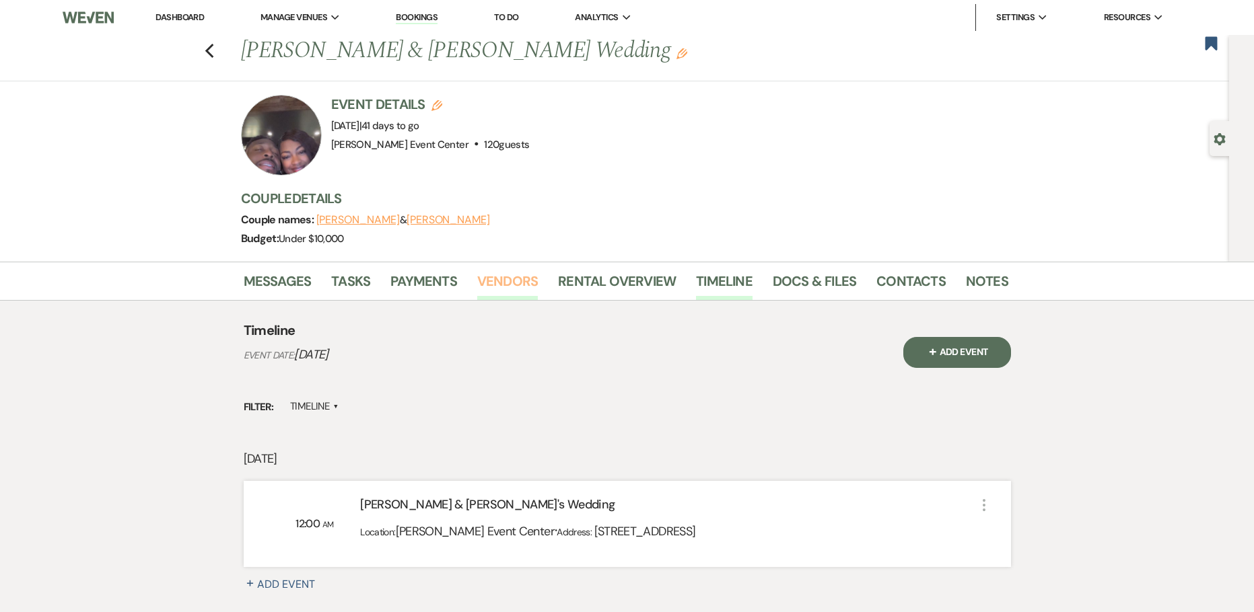
click at [524, 285] on link "Vendors" at bounding box center [507, 286] width 61 height 30
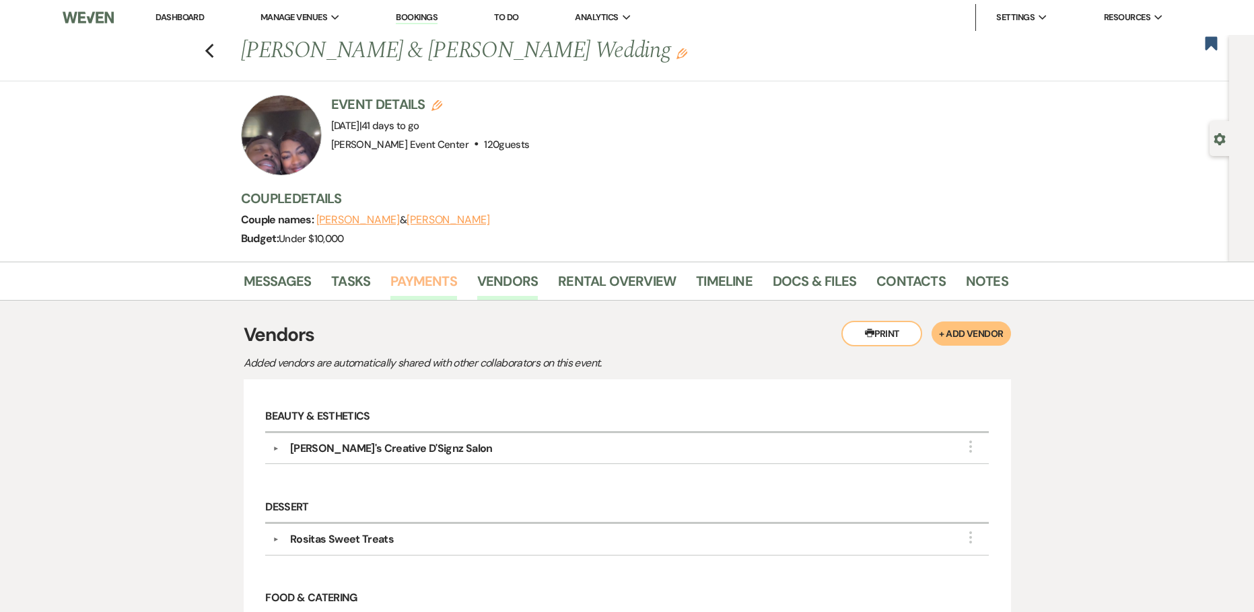
click at [400, 292] on link "Payments" at bounding box center [423, 286] width 67 height 30
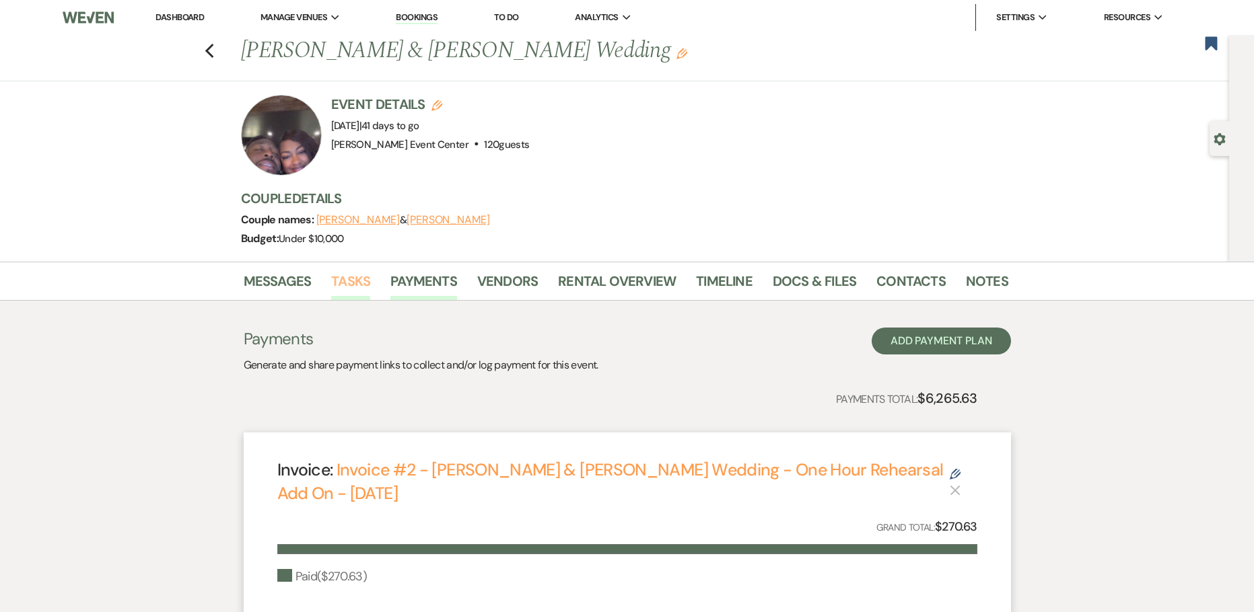
click at [343, 273] on link "Tasks" at bounding box center [350, 286] width 39 height 30
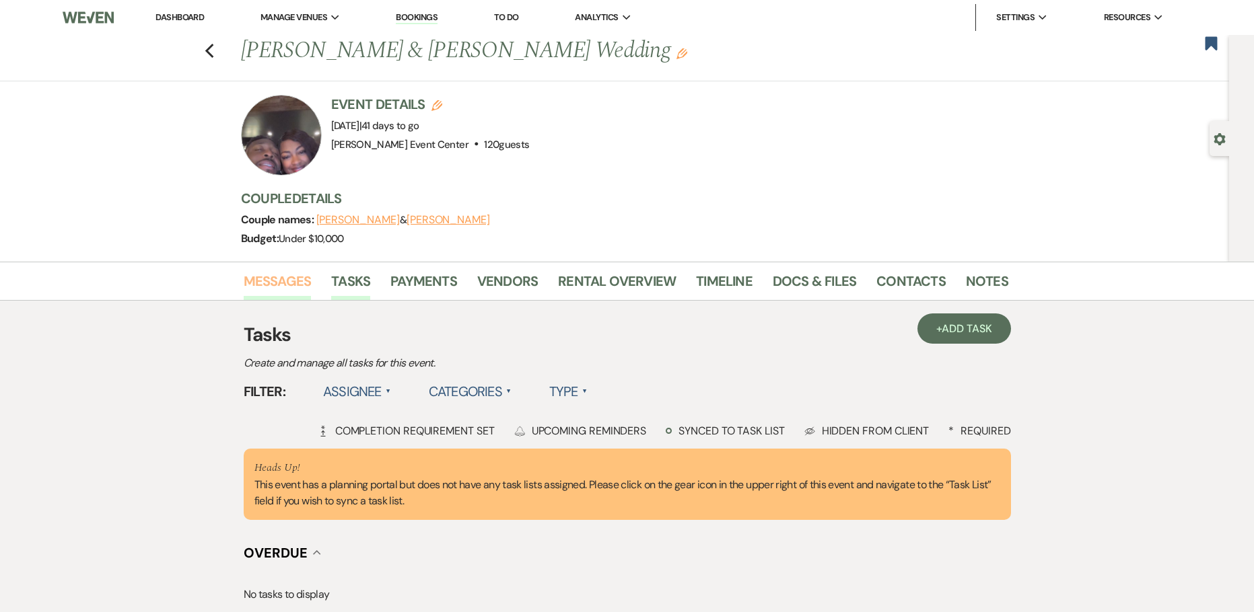
click at [275, 287] on link "Messages" at bounding box center [278, 286] width 68 height 30
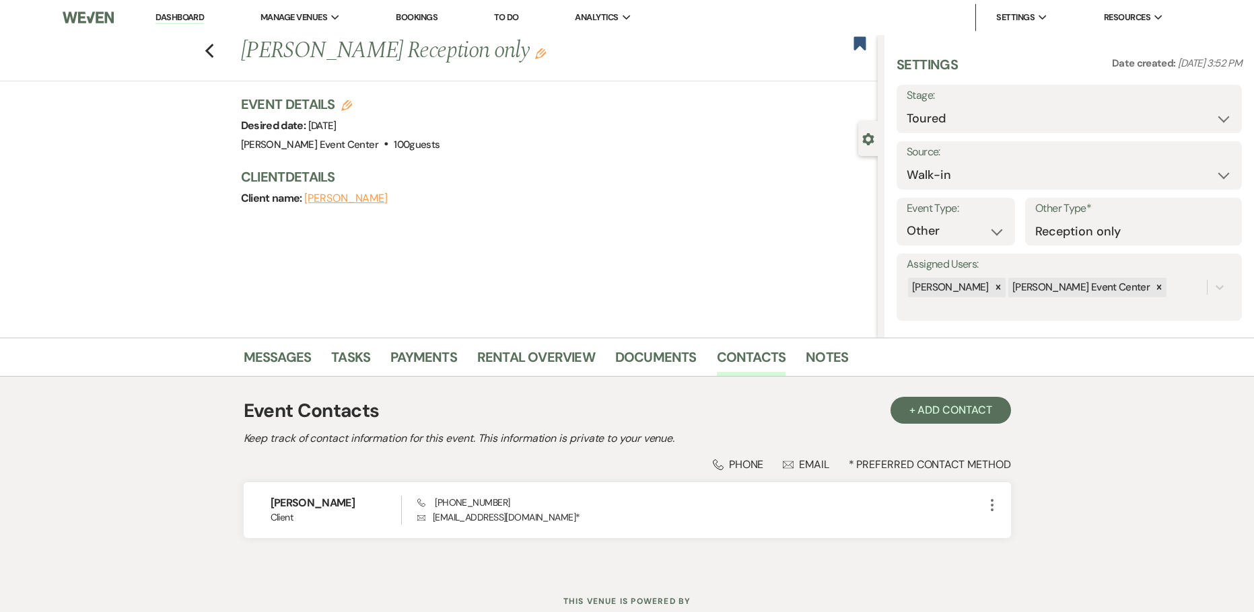
select select "5"
select select "23"
select select "13"
click at [831, 356] on link "Notes" at bounding box center [826, 362] width 42 height 30
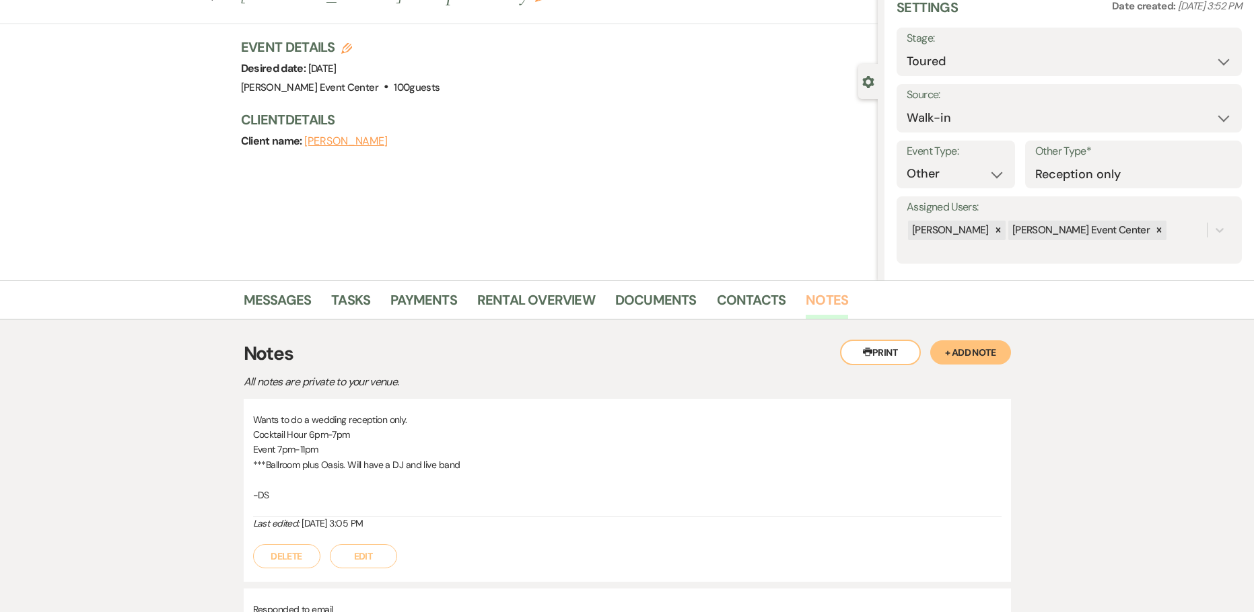
scroll to position [135, 0]
